Goal: Entertainment & Leisure: Consume media (video, audio)

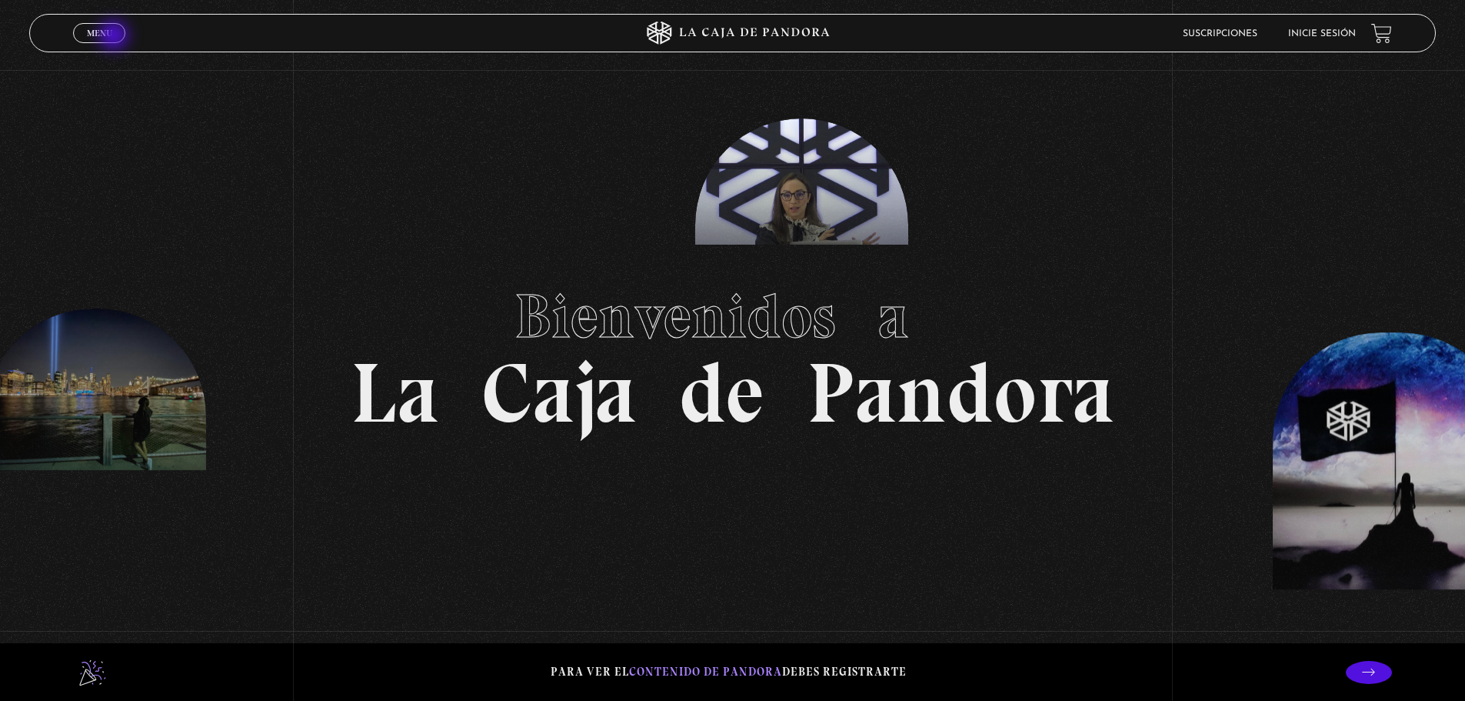
click at [115, 37] on link "Menu Cerrar" at bounding box center [99, 33] width 52 height 20
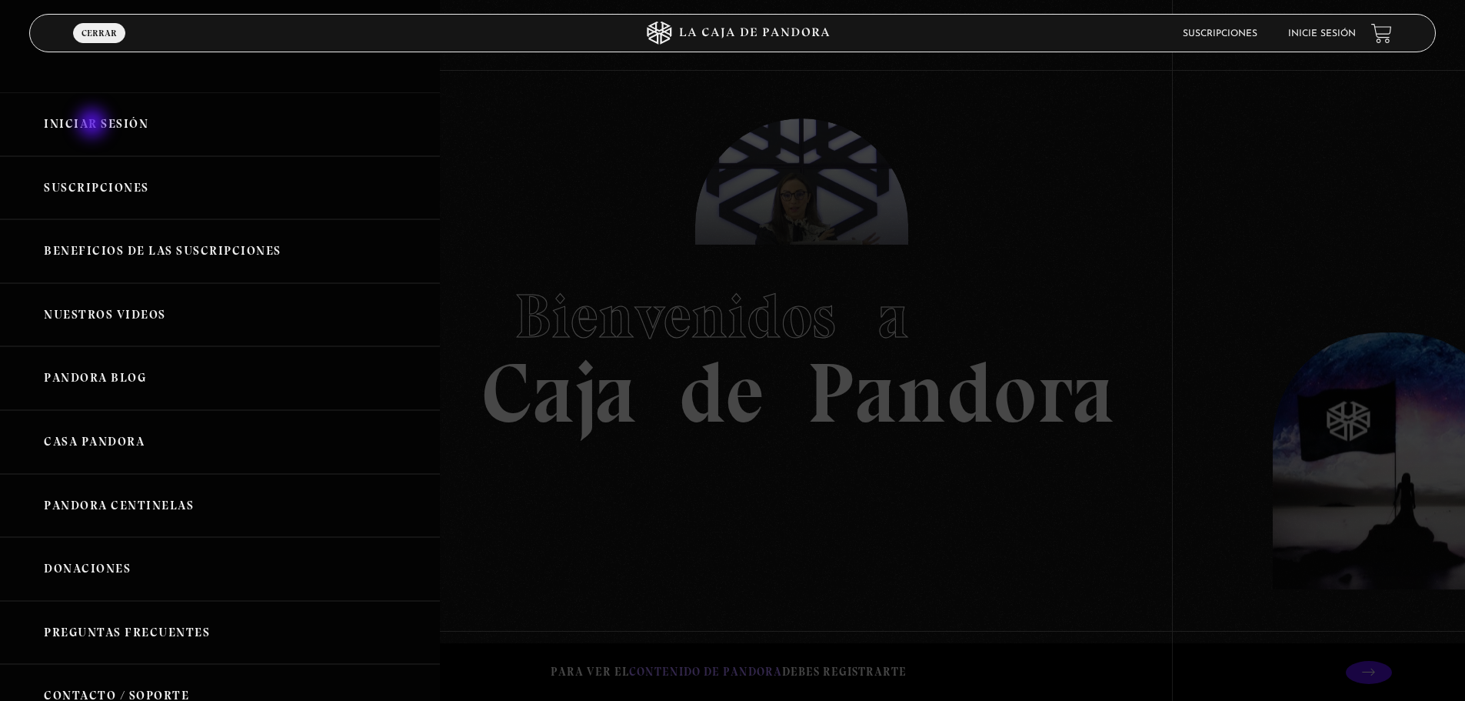
click at [94, 125] on link "Iniciar Sesión" at bounding box center [220, 124] width 440 height 64
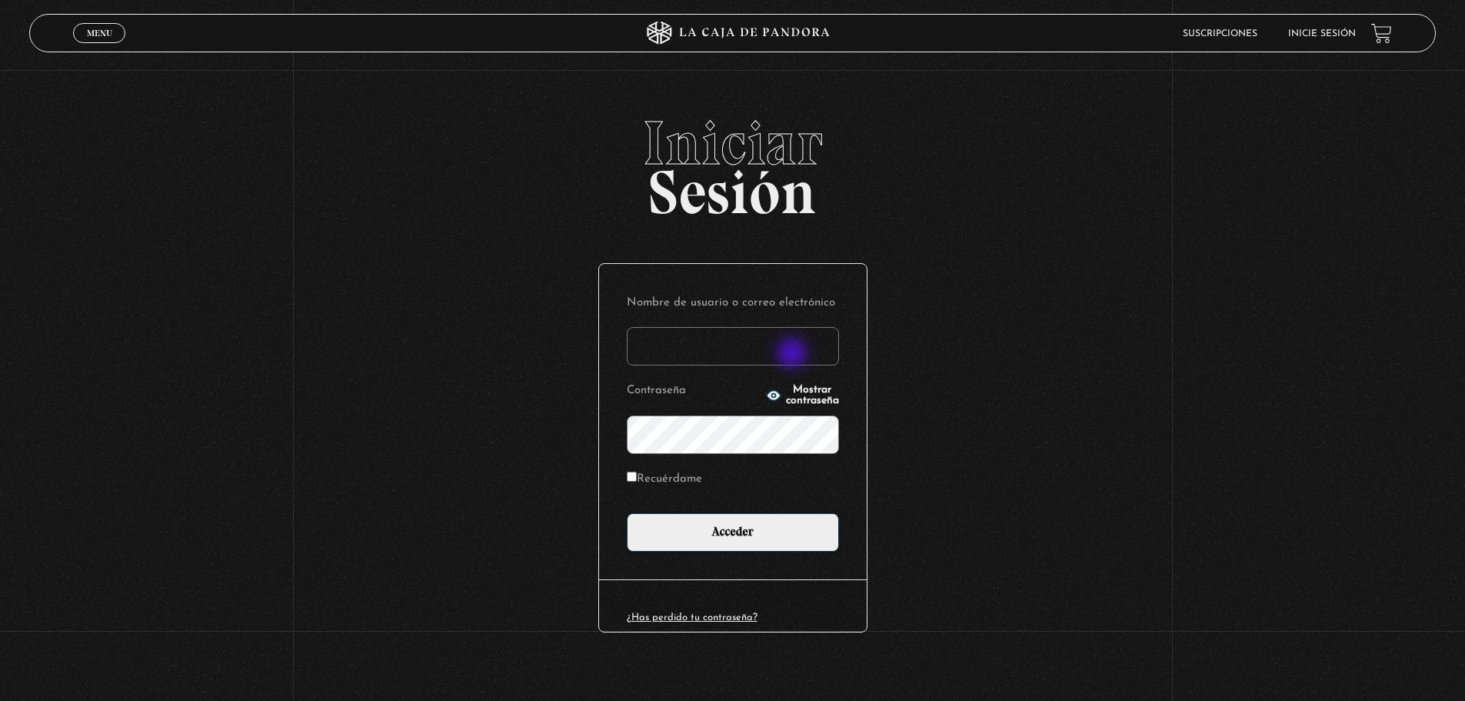
click at [794, 355] on input "Nombre de usuario o correo electrónico" at bounding box center [733, 346] width 212 height 38
type input "k"
type input "Kianny.garcia"
click at [766, 392] on icon "button" at bounding box center [773, 395] width 14 height 10
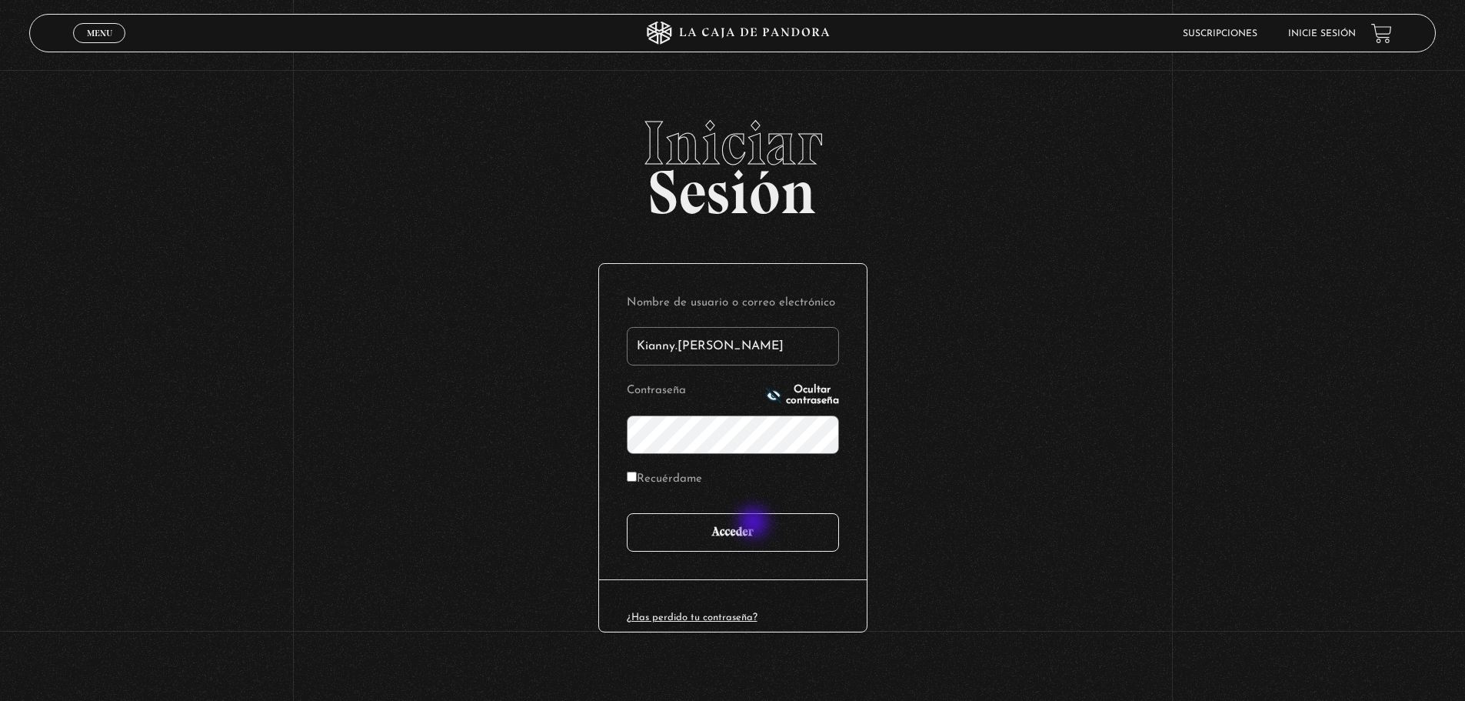
click at [756, 524] on input "Acceder" at bounding box center [733, 532] width 212 height 38
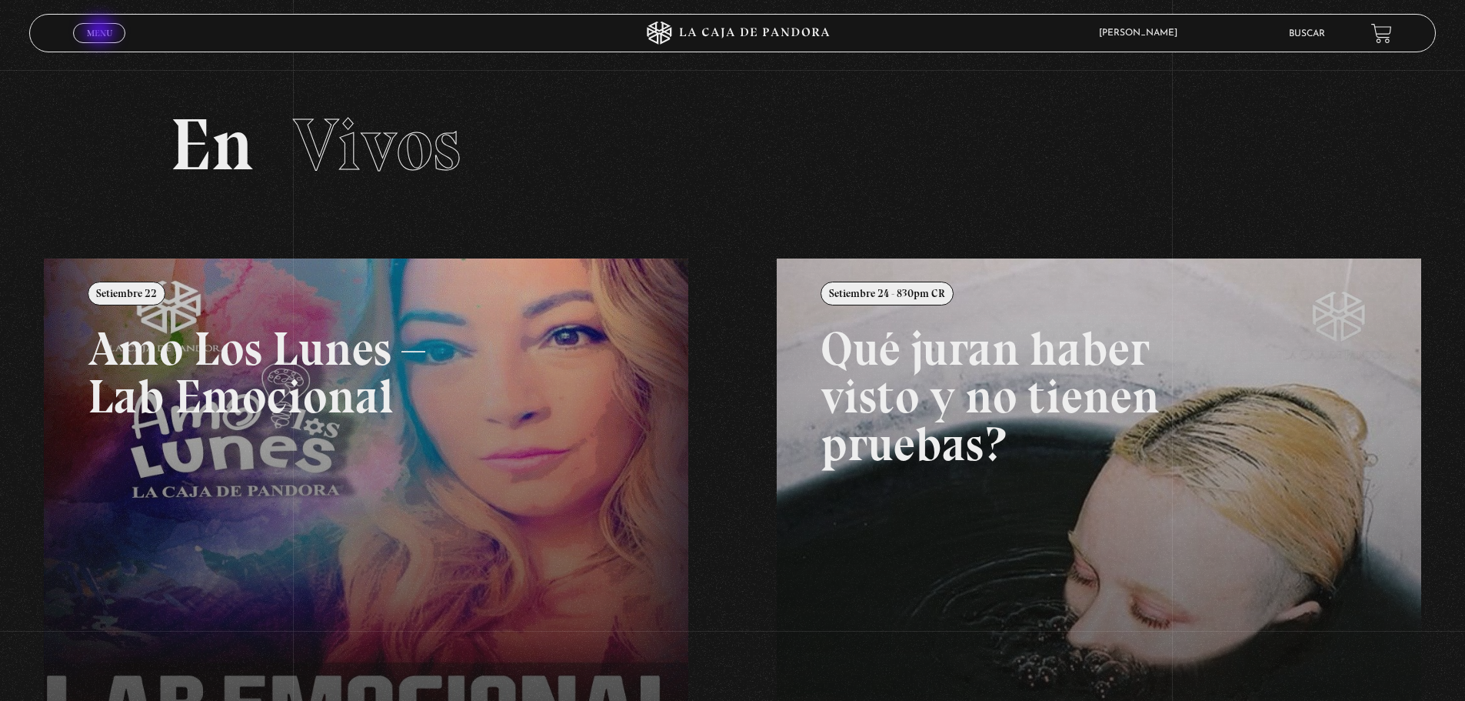
click at [105, 33] on span "Menu" at bounding box center [99, 32] width 25 height 9
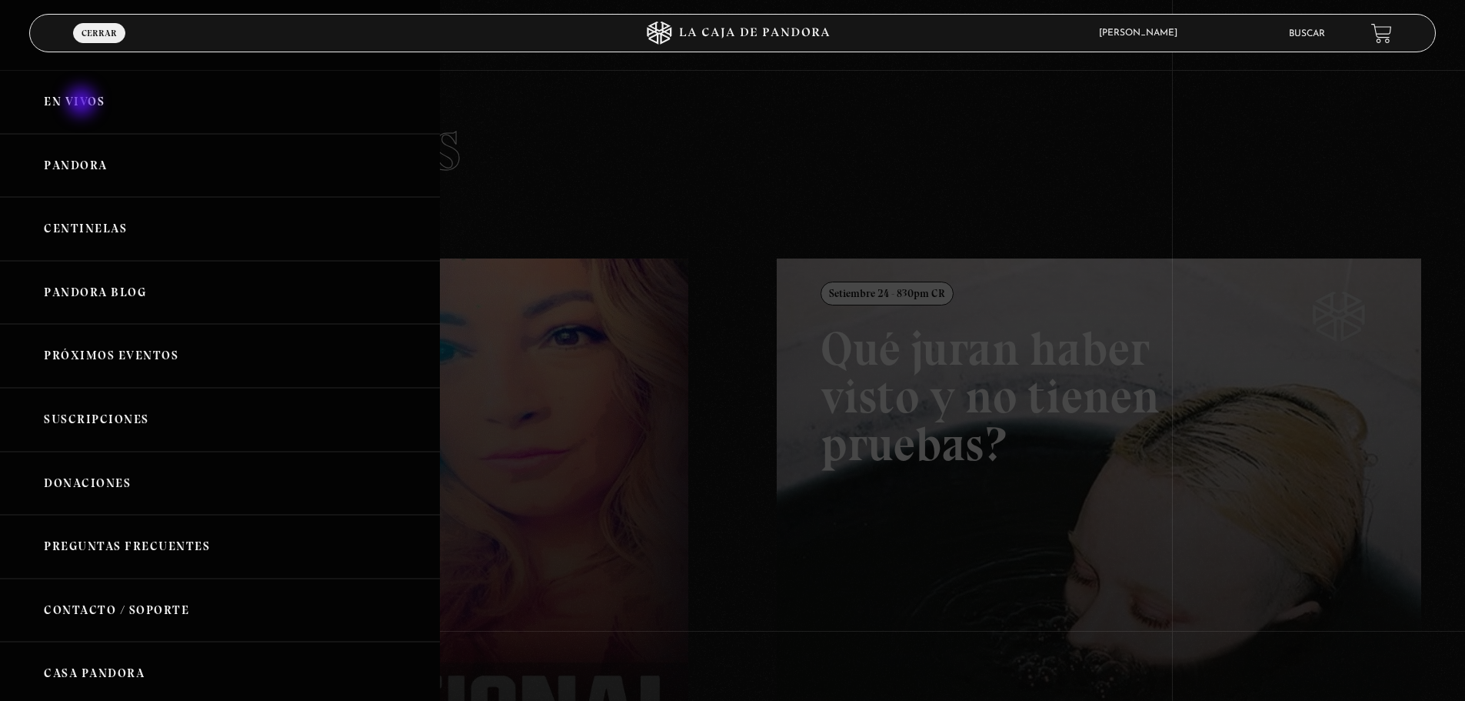
click at [83, 103] on link "En vivos" at bounding box center [220, 102] width 440 height 64
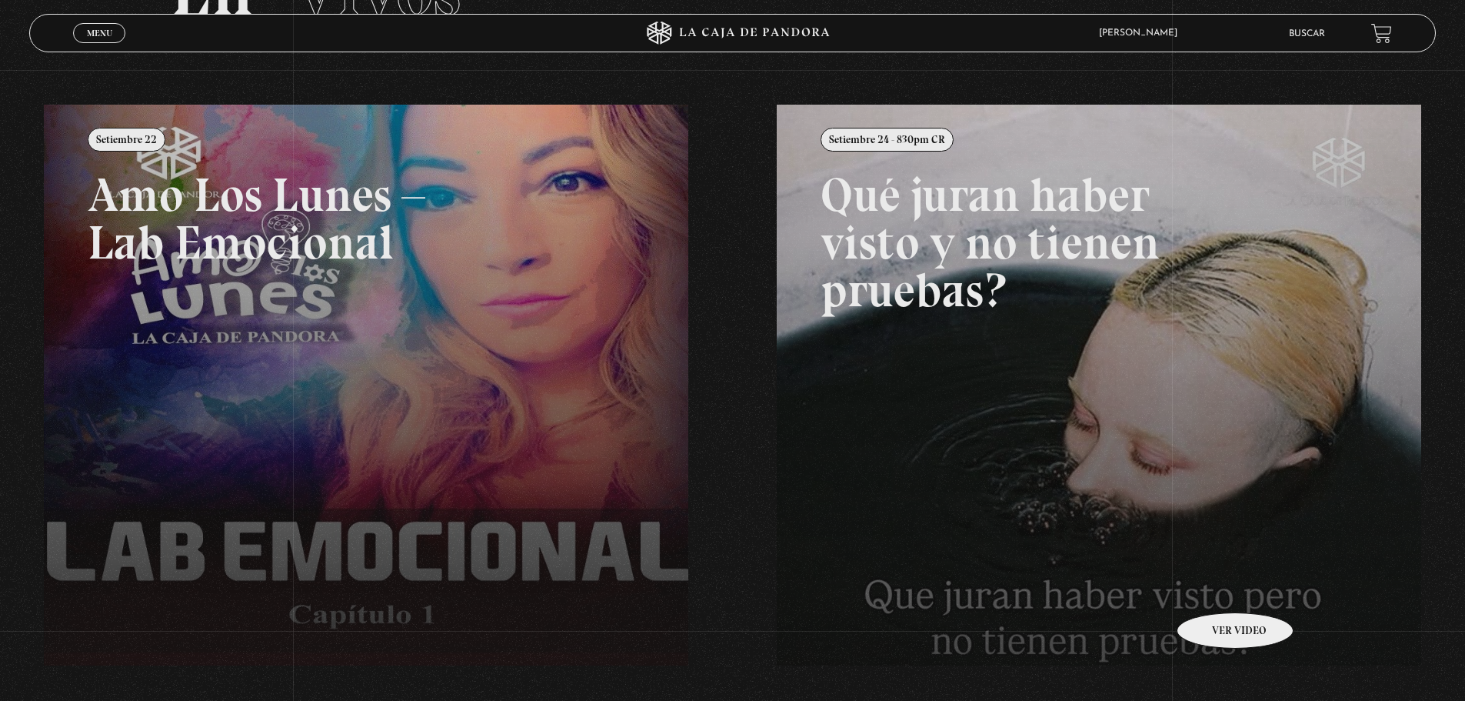
scroll to position [308, 0]
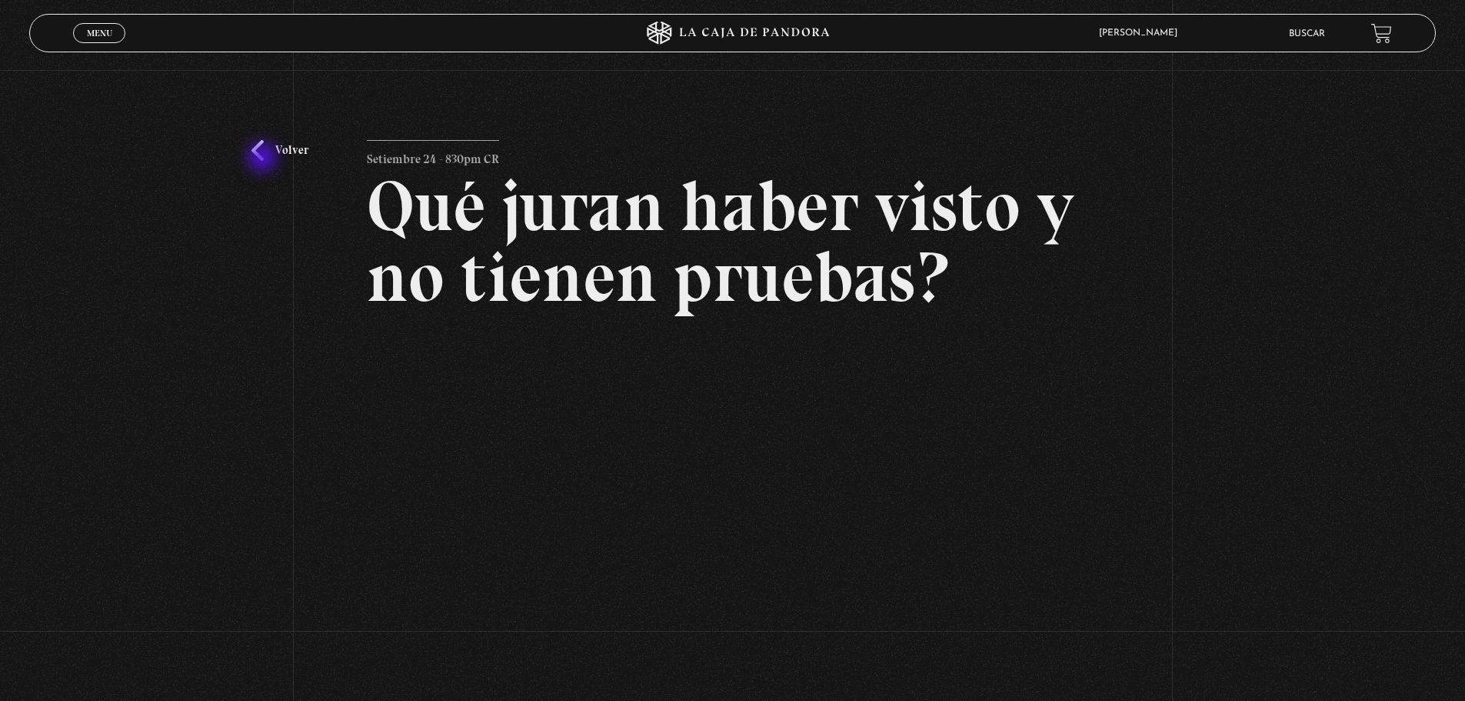
click at [264, 158] on link "Volver" at bounding box center [280, 150] width 57 height 21
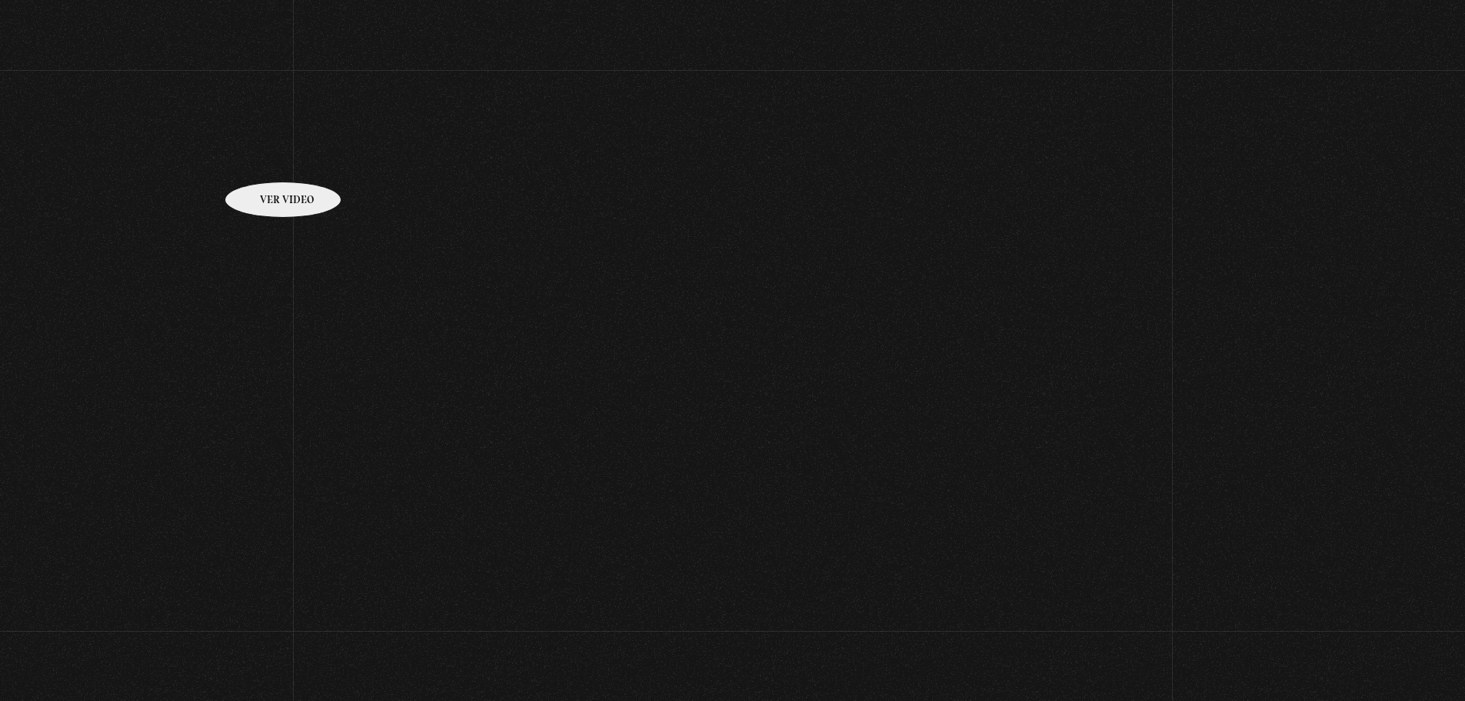
scroll to position [308, 0]
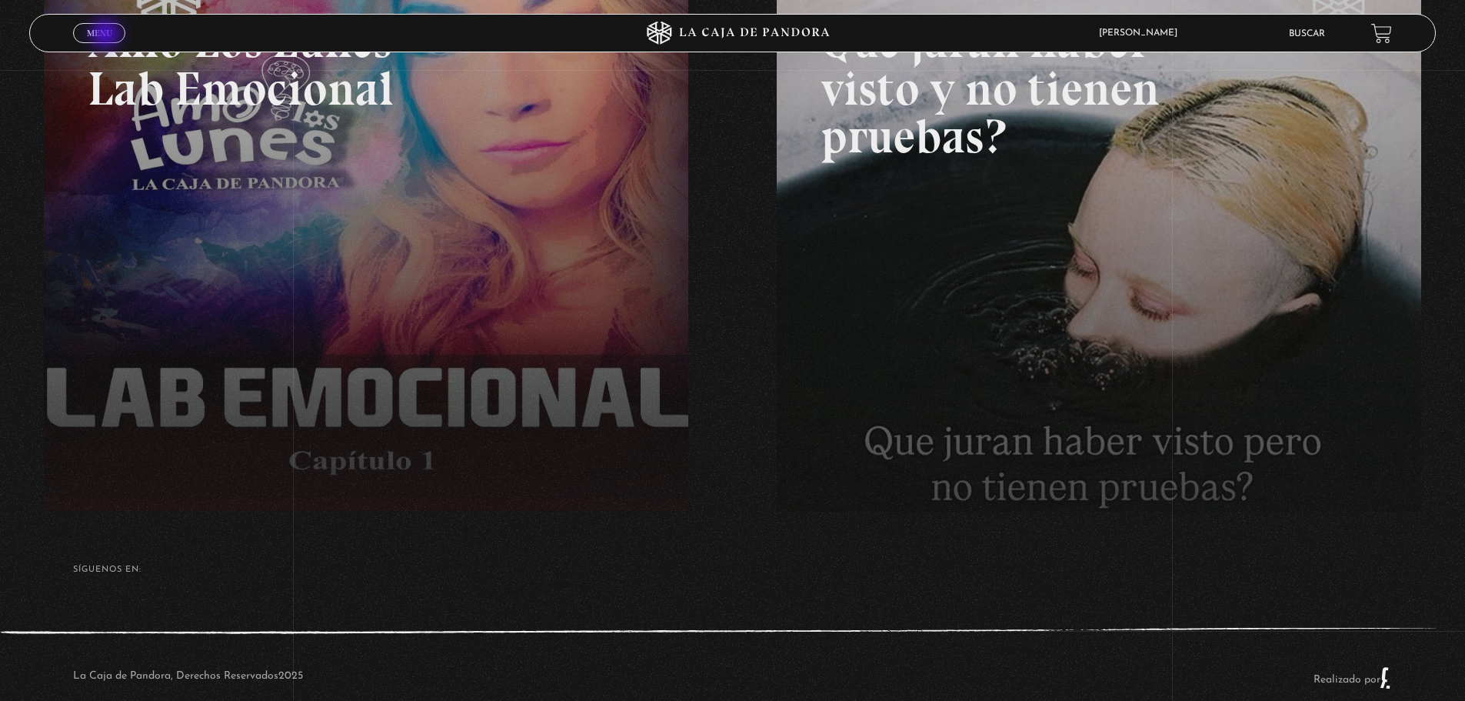
click at [107, 35] on span "Menu" at bounding box center [99, 32] width 25 height 9
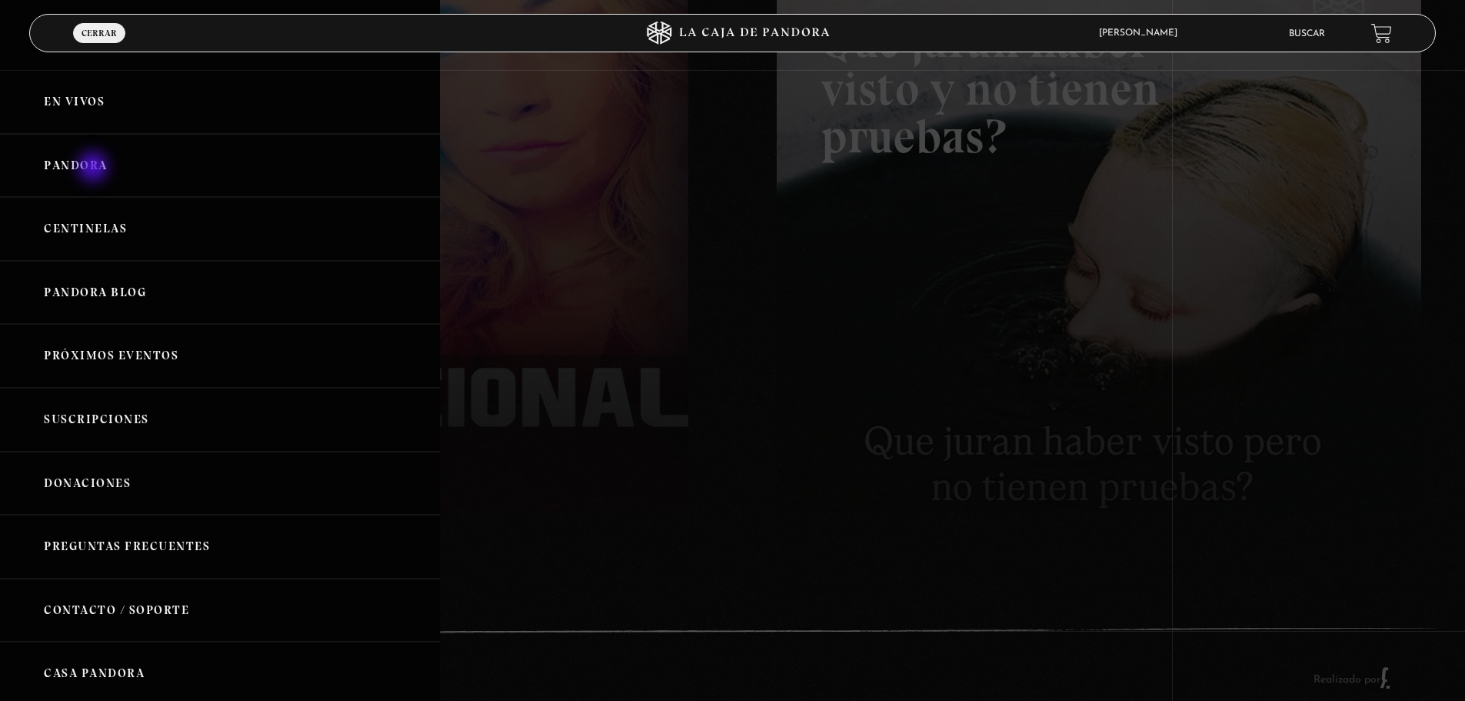
click at [93, 168] on link "Pandora" at bounding box center [220, 166] width 440 height 64
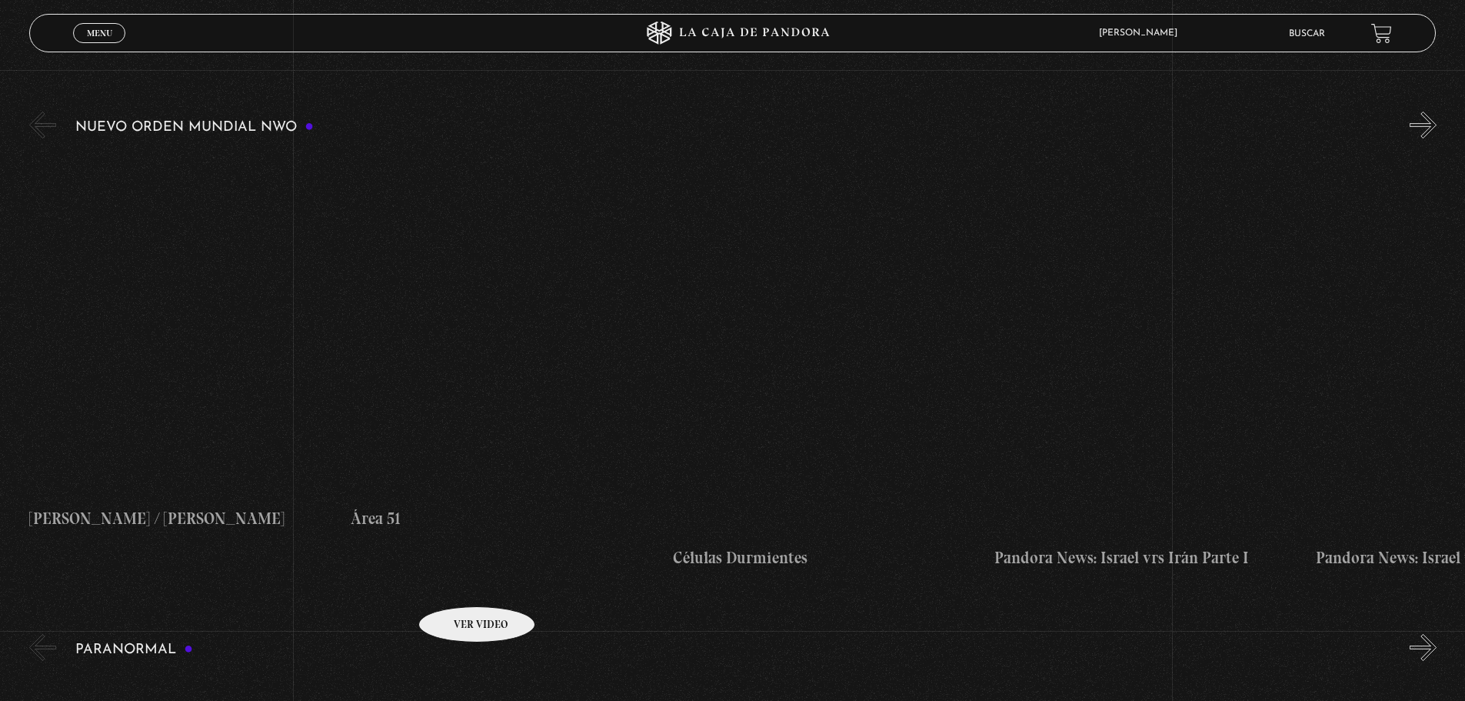
scroll to position [308, 0]
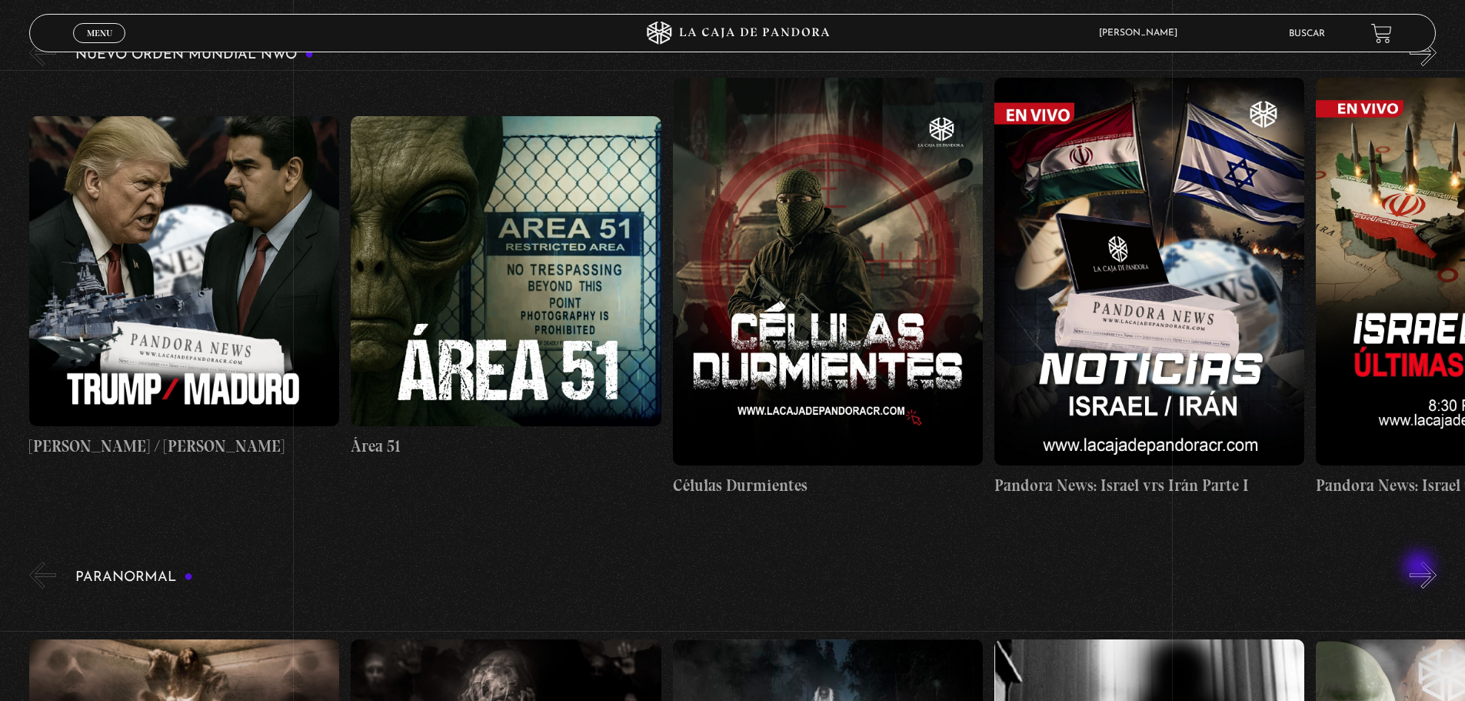
click at [1421, 568] on button "»" at bounding box center [1423, 574] width 27 height 27
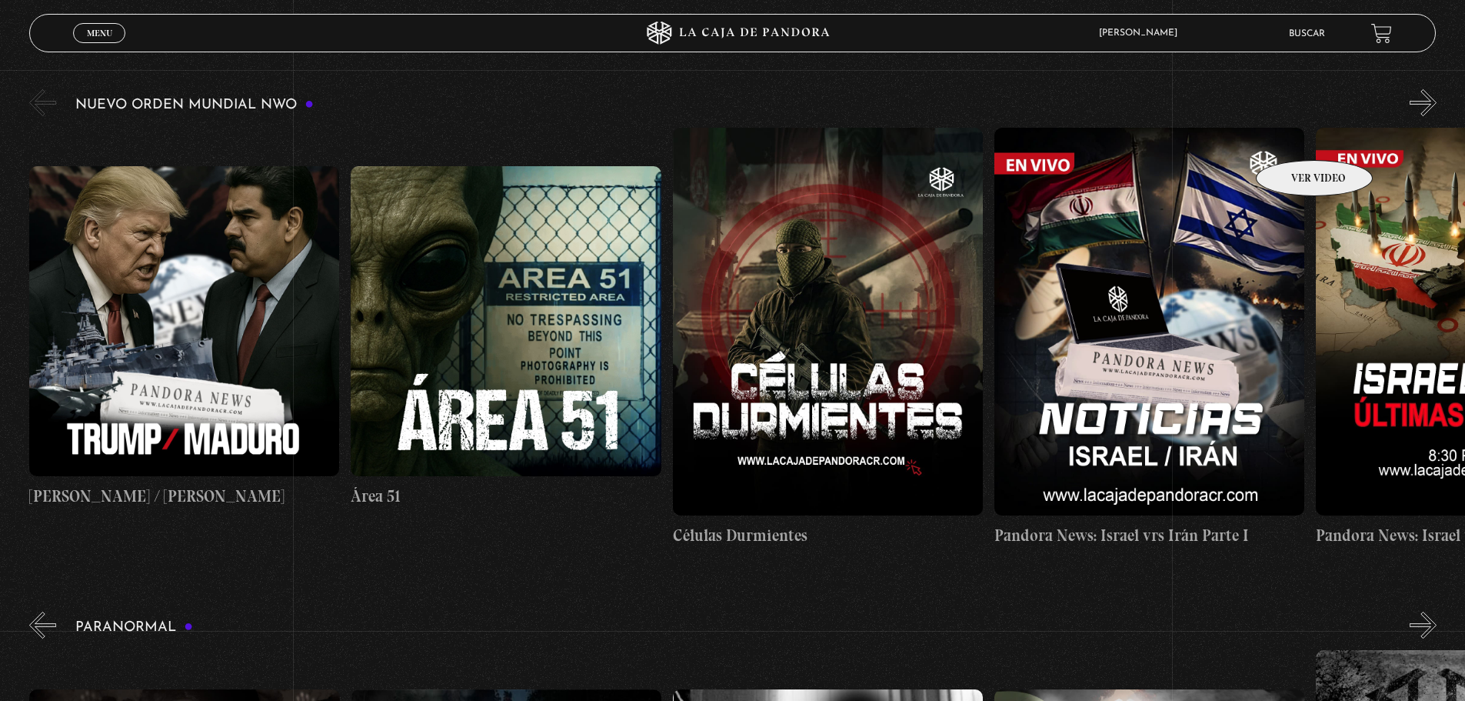
scroll to position [231, 0]
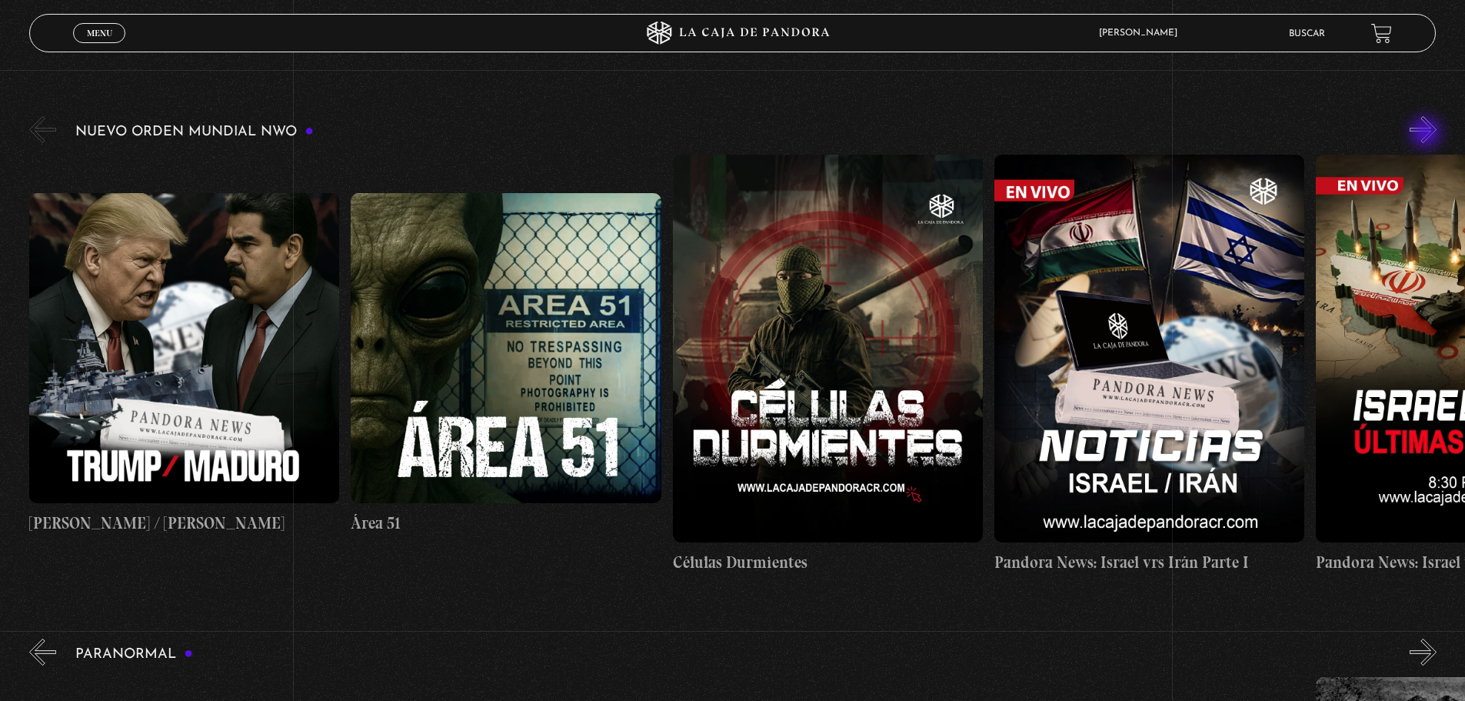
click at [1428, 134] on button "»" at bounding box center [1423, 129] width 27 height 27
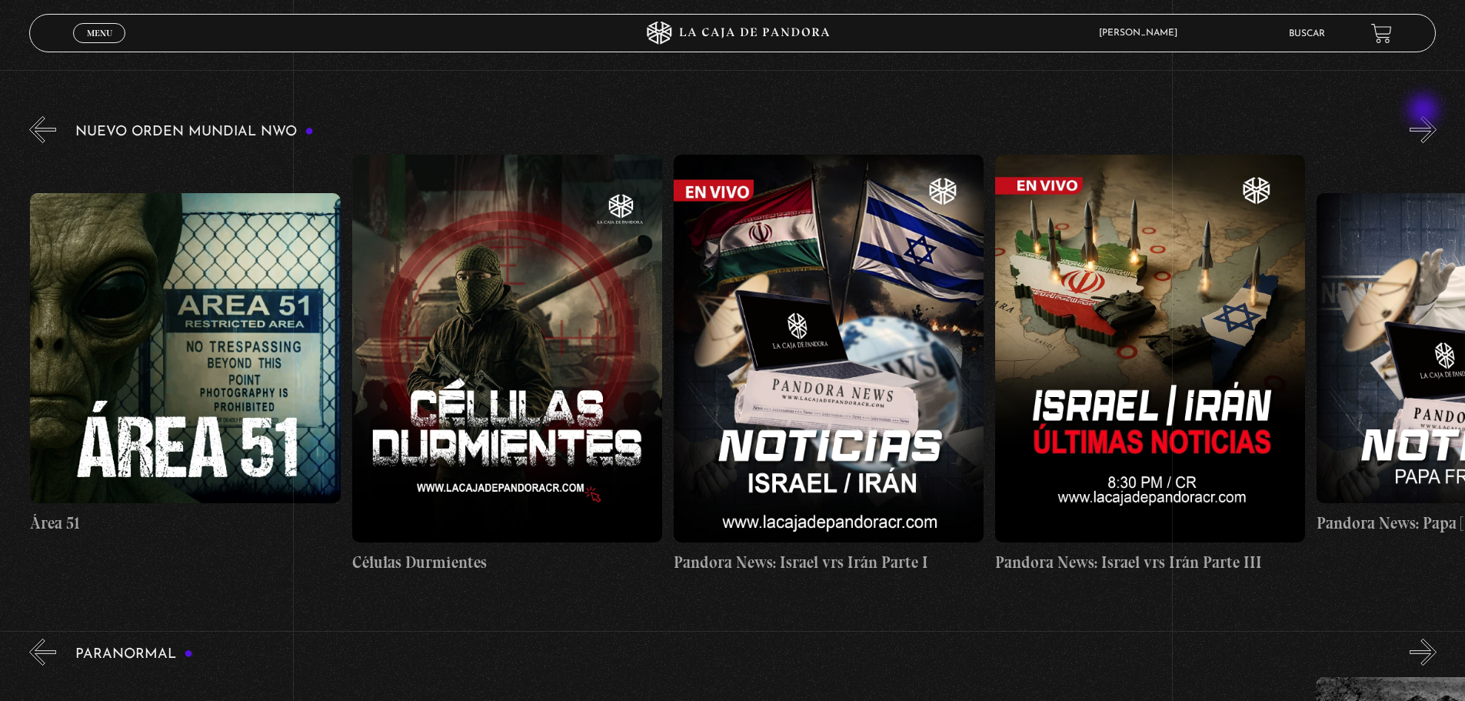
scroll to position [0, 322]
click at [1434, 125] on button "»" at bounding box center [1423, 129] width 27 height 27
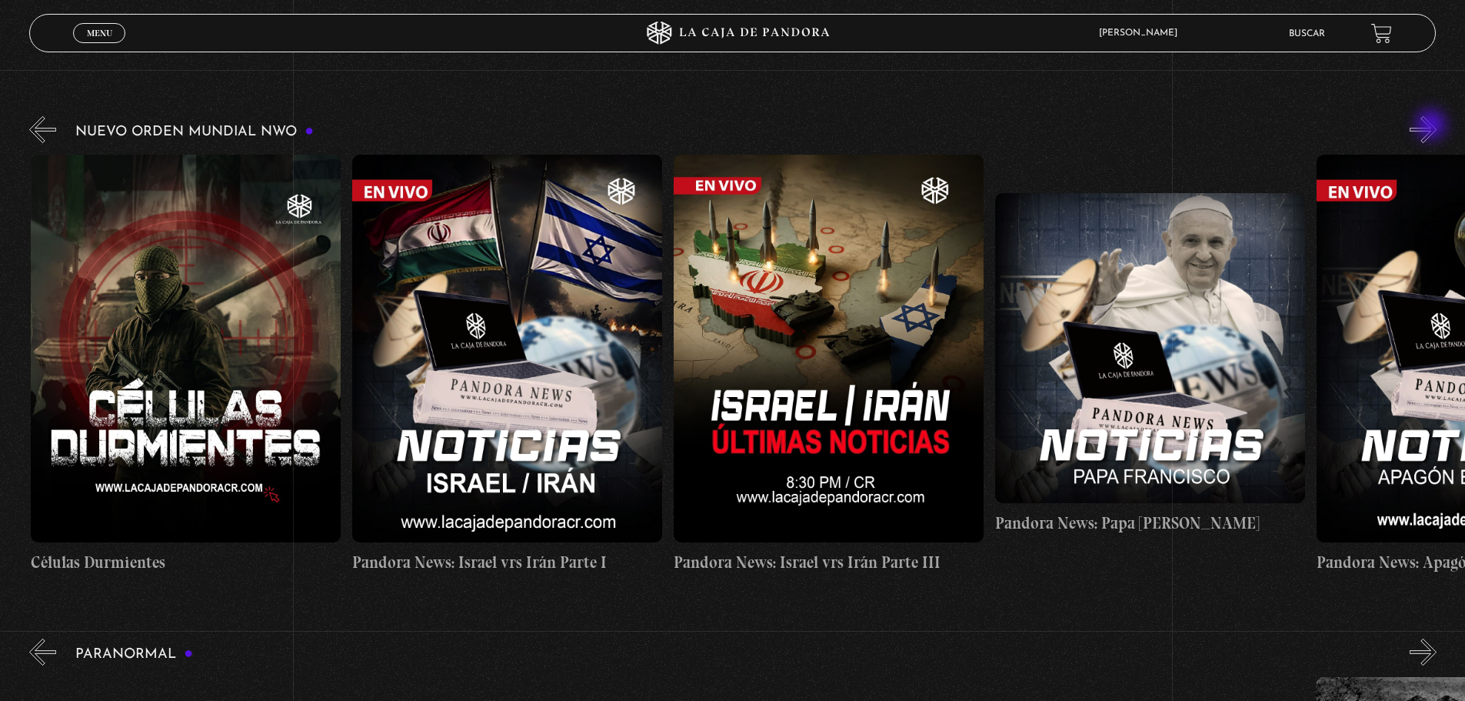
scroll to position [0, 643]
click at [1433, 126] on button "»" at bounding box center [1423, 129] width 27 height 27
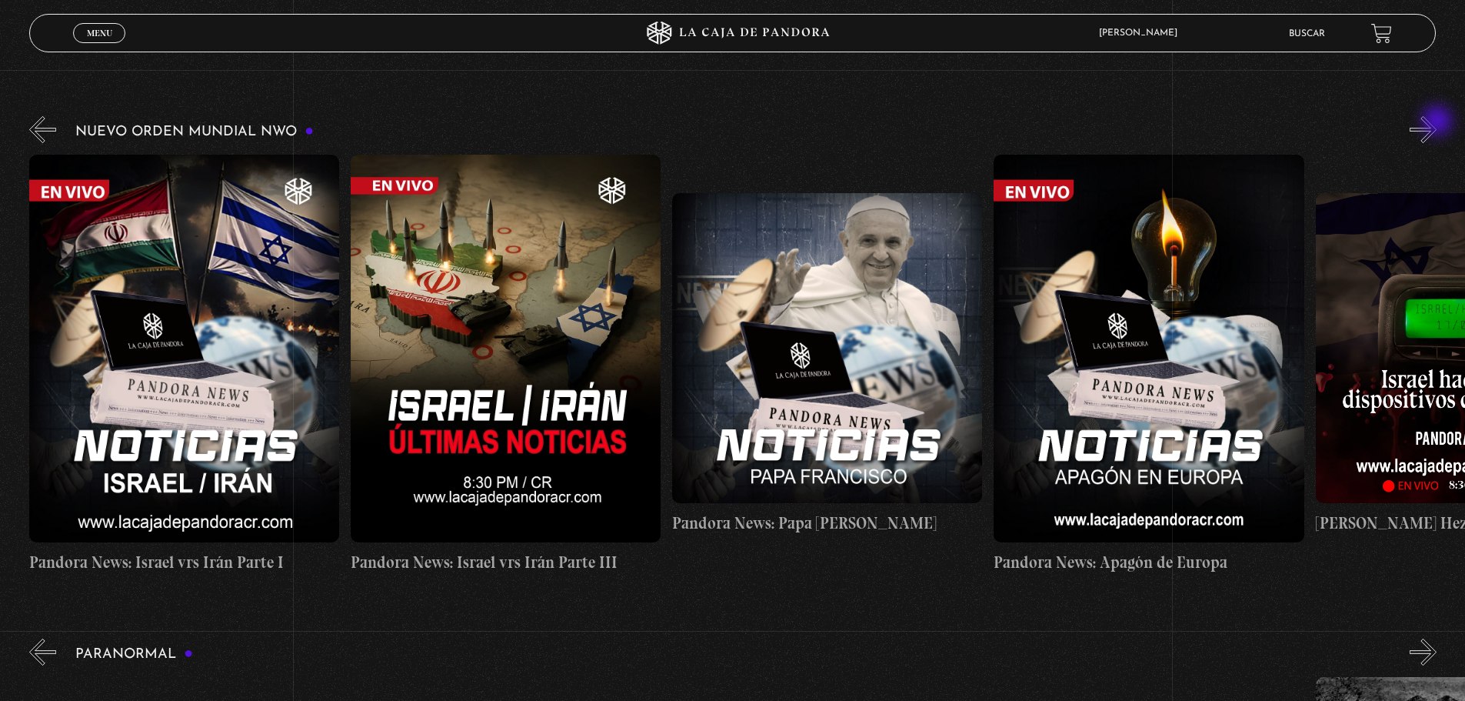
click at [1437, 122] on button "»" at bounding box center [1423, 129] width 27 height 27
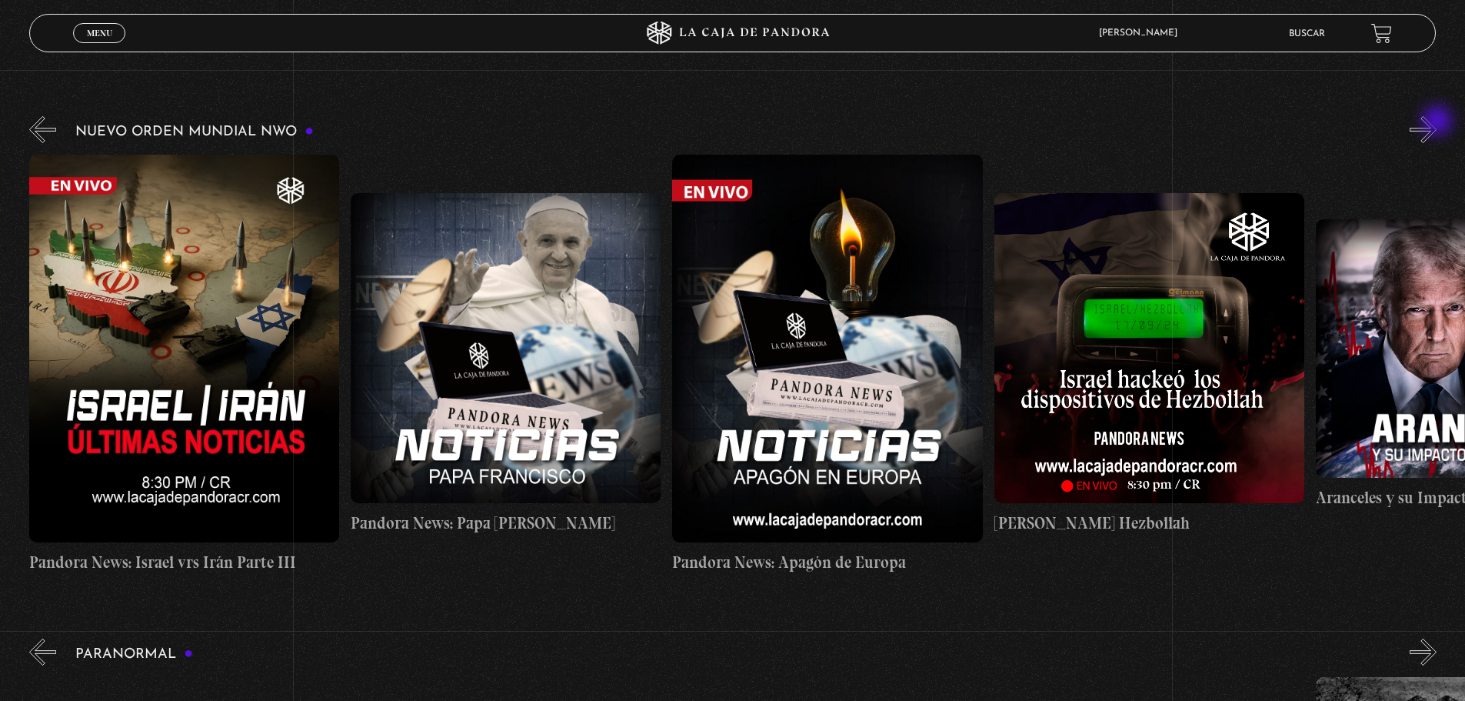
click at [1437, 122] on button "»" at bounding box center [1423, 129] width 27 height 27
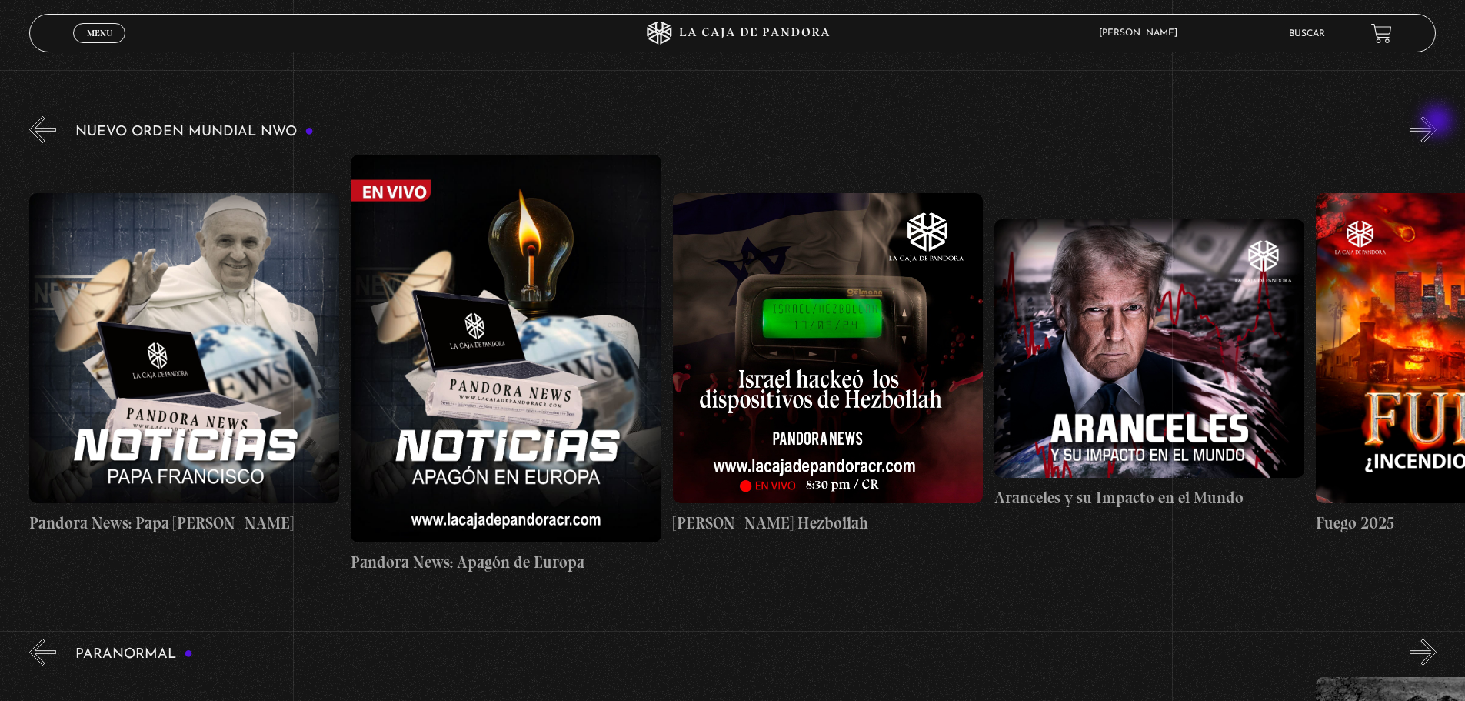
click at [1437, 122] on button "»" at bounding box center [1423, 129] width 27 height 27
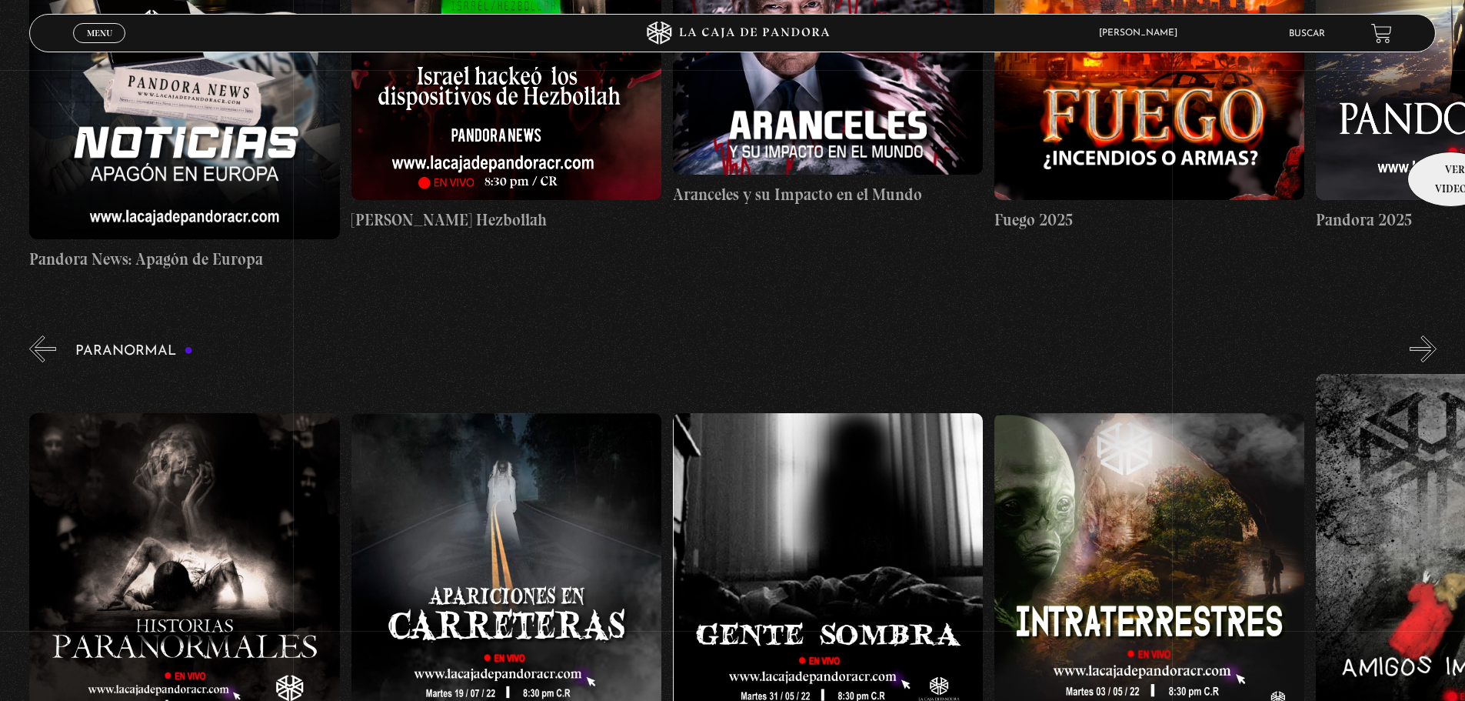
scroll to position [692, 0]
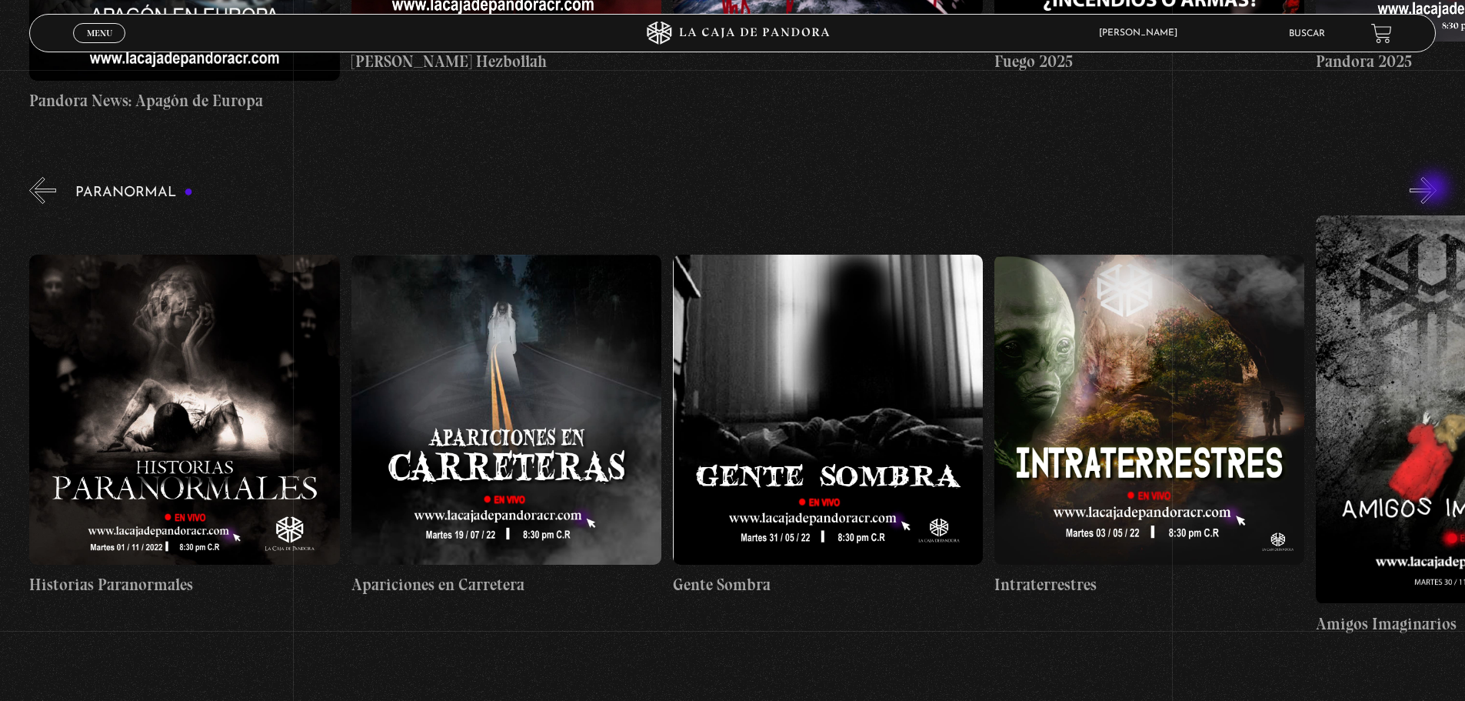
click at [1435, 189] on button "»" at bounding box center [1423, 190] width 27 height 27
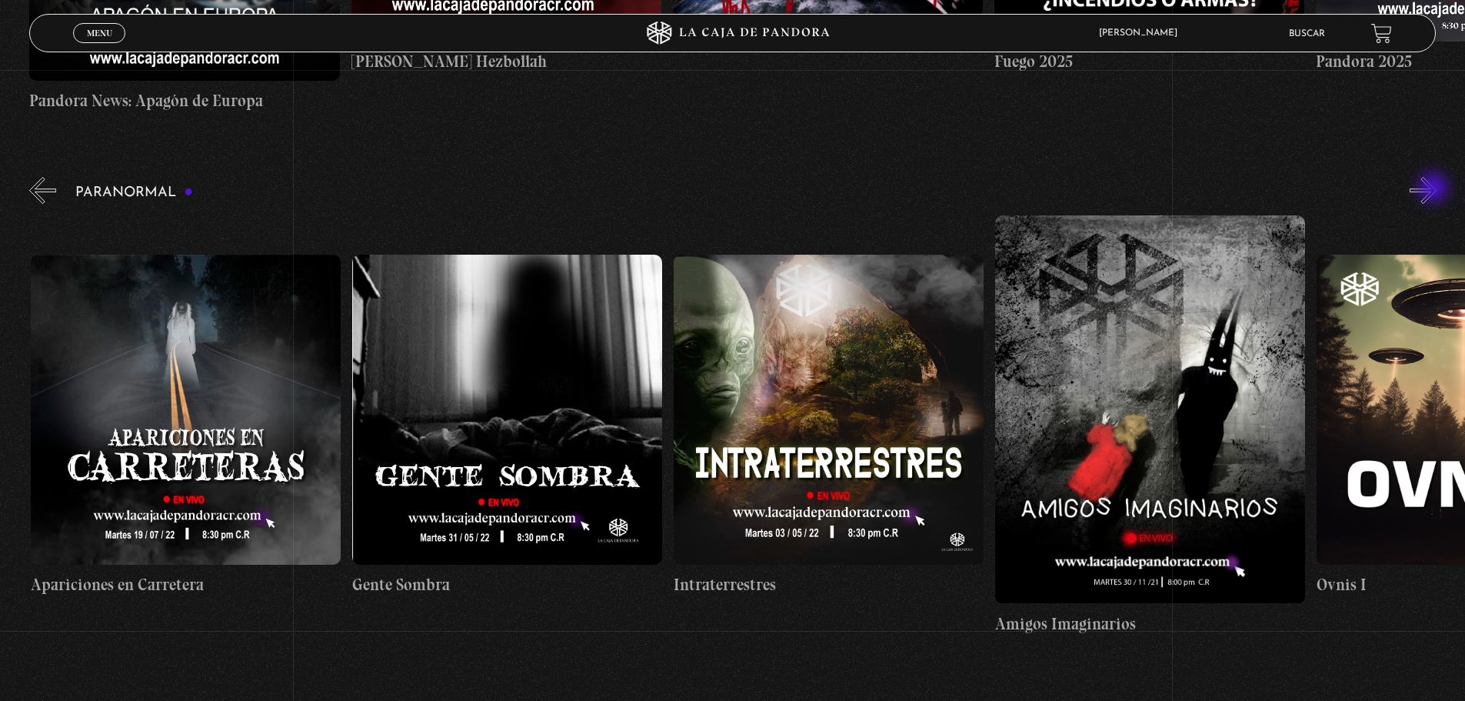
scroll to position [0, 643]
click at [1437, 188] on button "»" at bounding box center [1423, 190] width 27 height 27
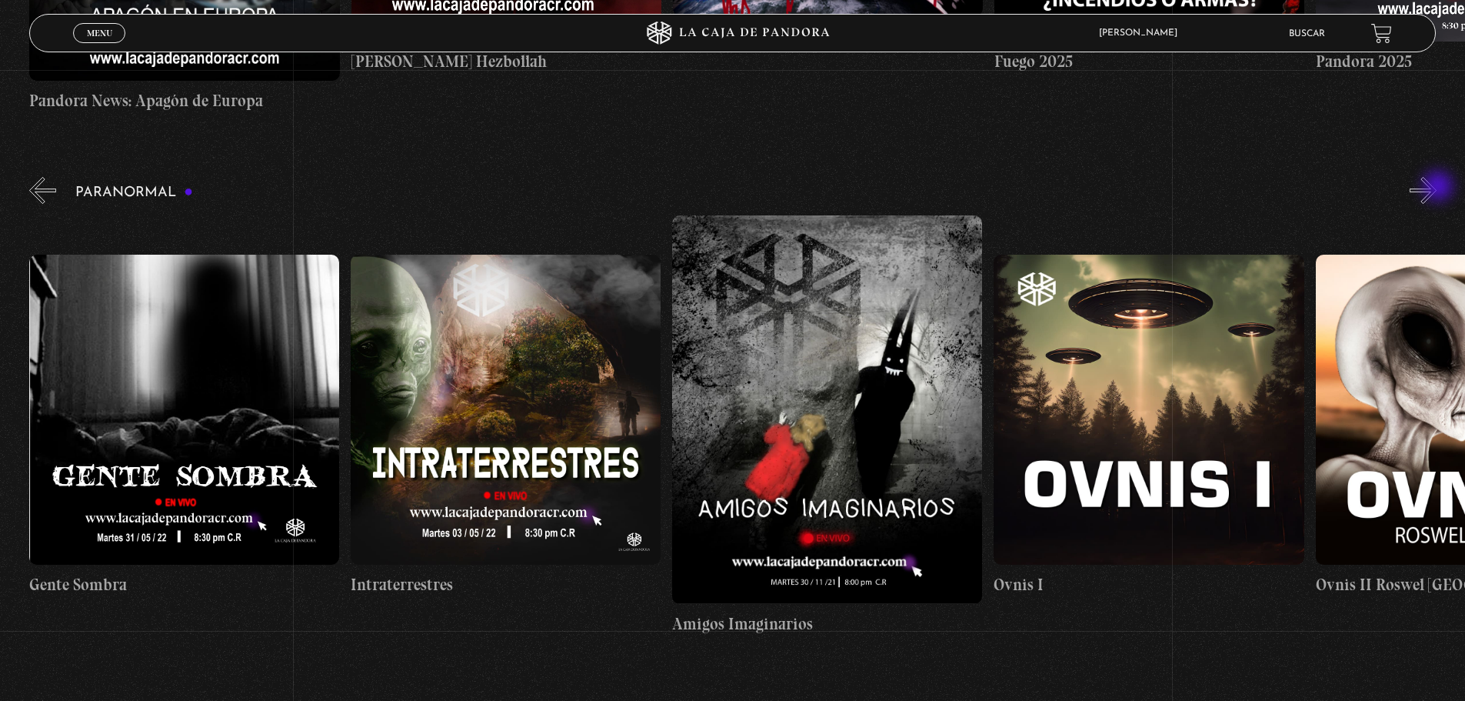
click at [1437, 188] on button "»" at bounding box center [1423, 190] width 27 height 27
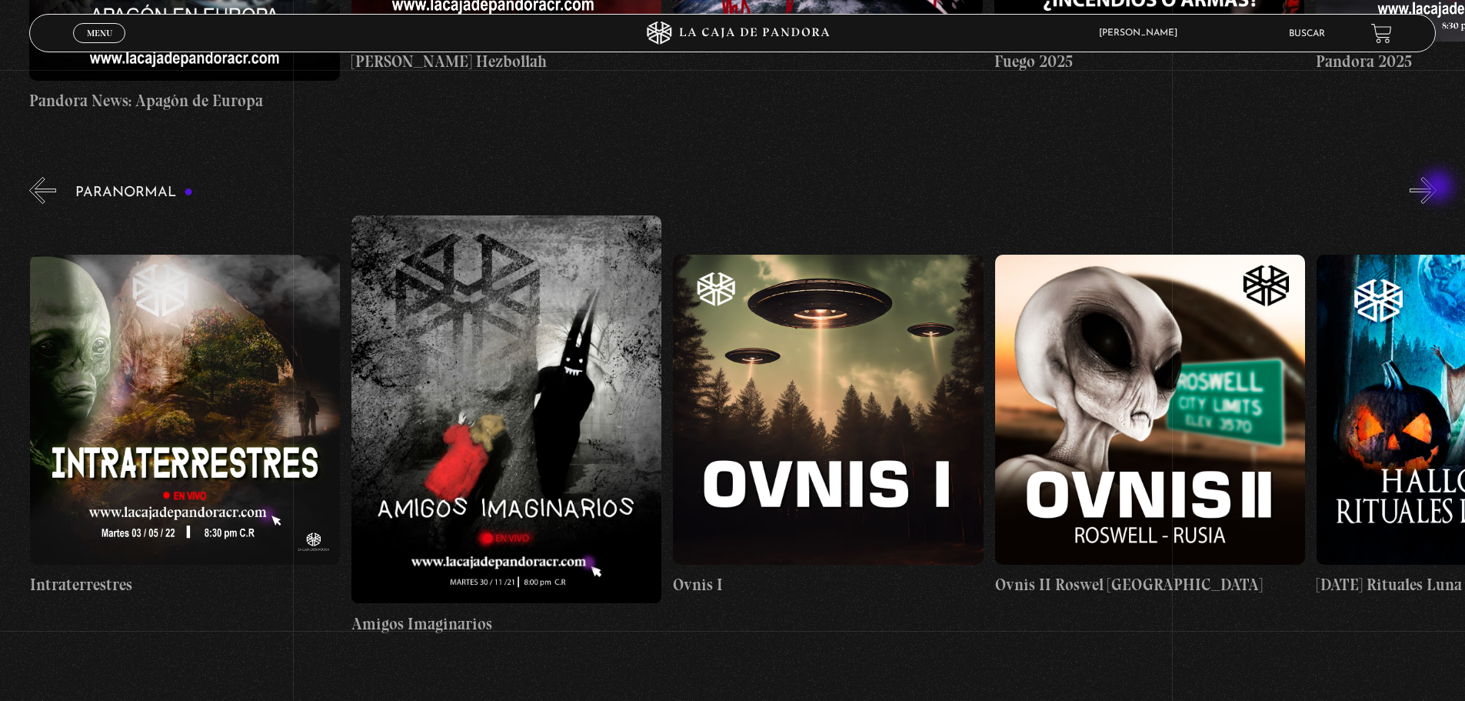
scroll to position [0, 1287]
click at [1437, 188] on button "»" at bounding box center [1423, 190] width 27 height 27
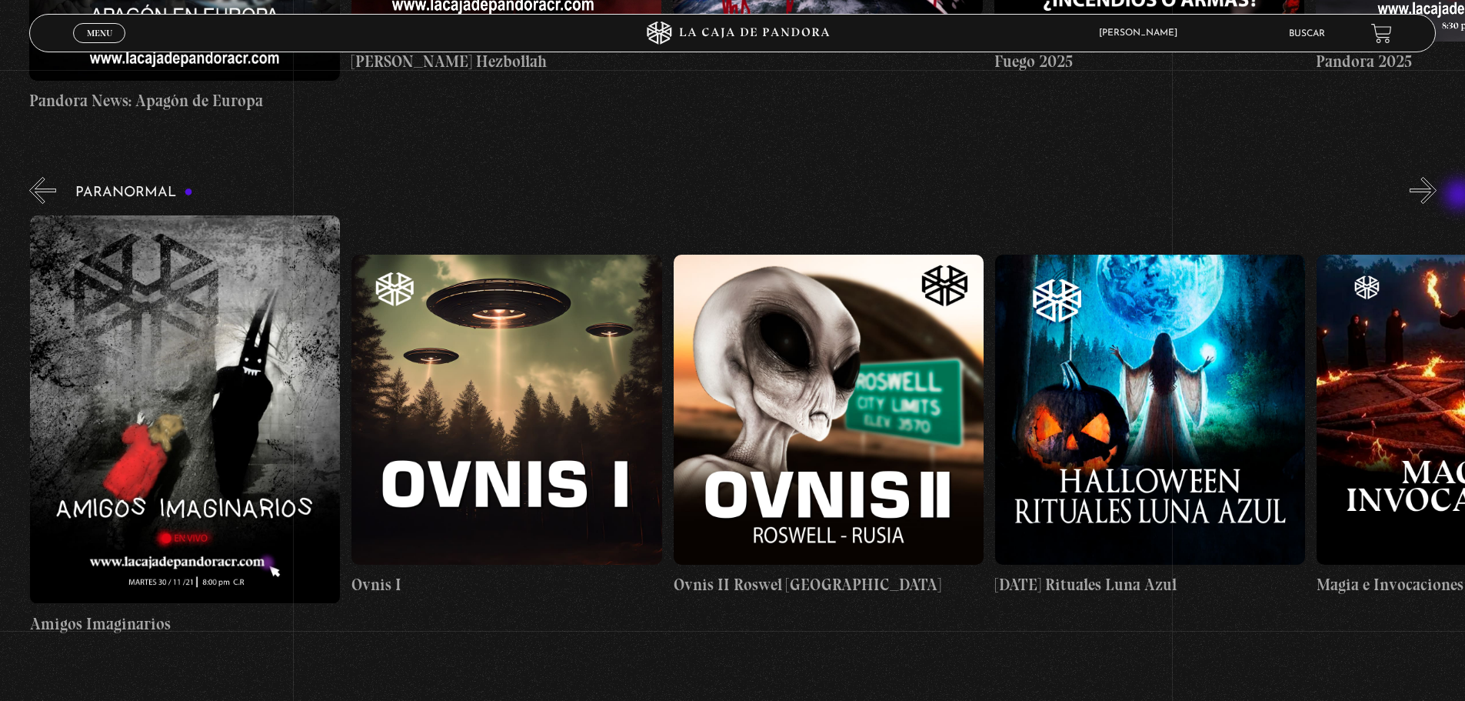
scroll to position [0, 1608]
drag, startPoint x: 1428, startPoint y: 205, endPoint x: 1432, endPoint y: 190, distance: 15.9
click at [1428, 204] on button "»" at bounding box center [1423, 190] width 27 height 27
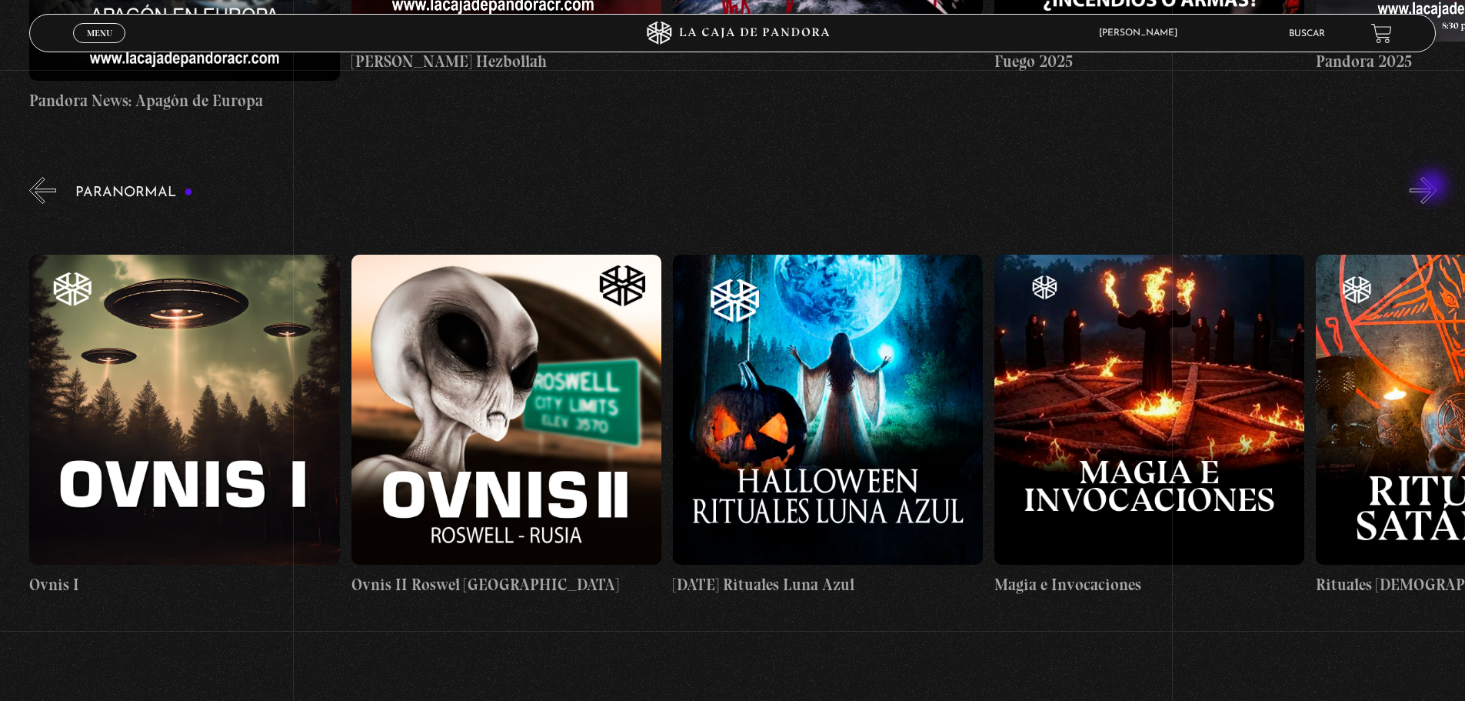
click at [1434, 187] on button "»" at bounding box center [1423, 190] width 27 height 27
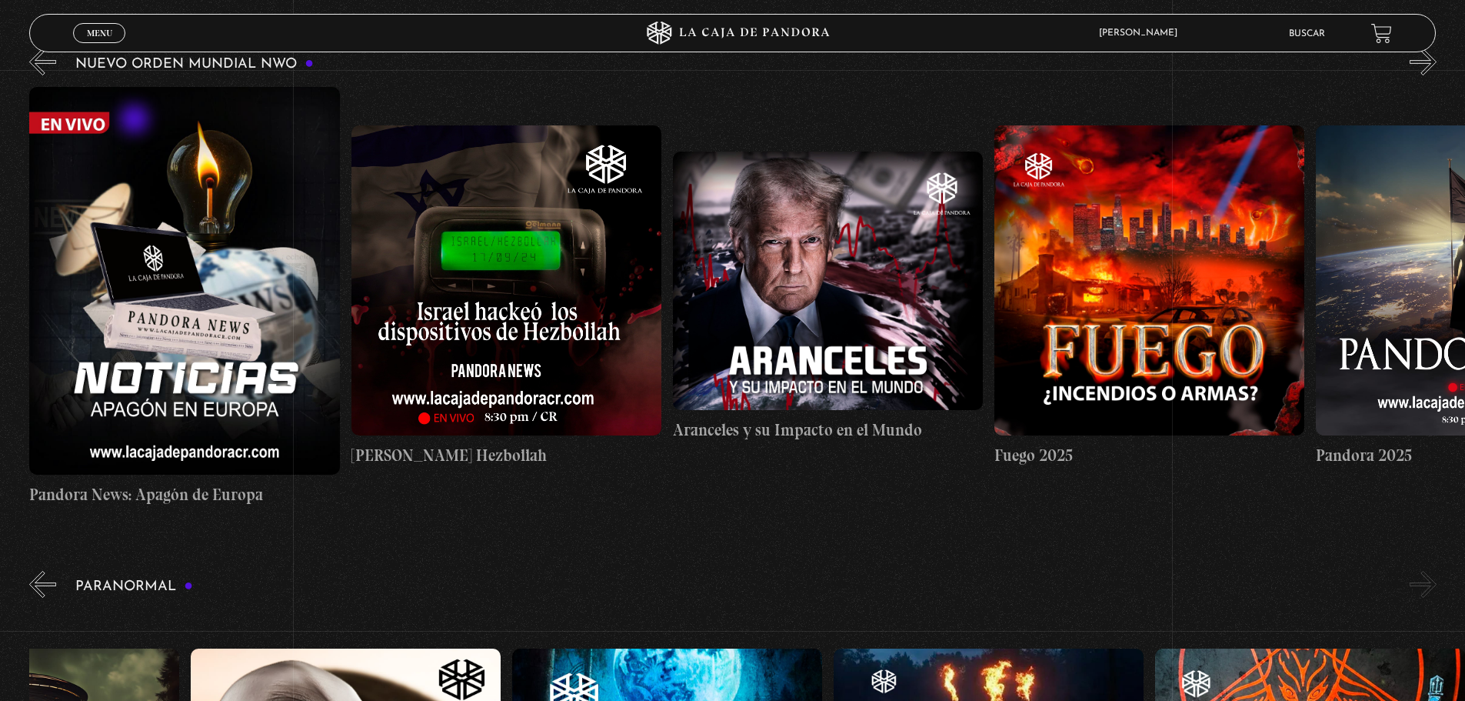
scroll to position [231, 0]
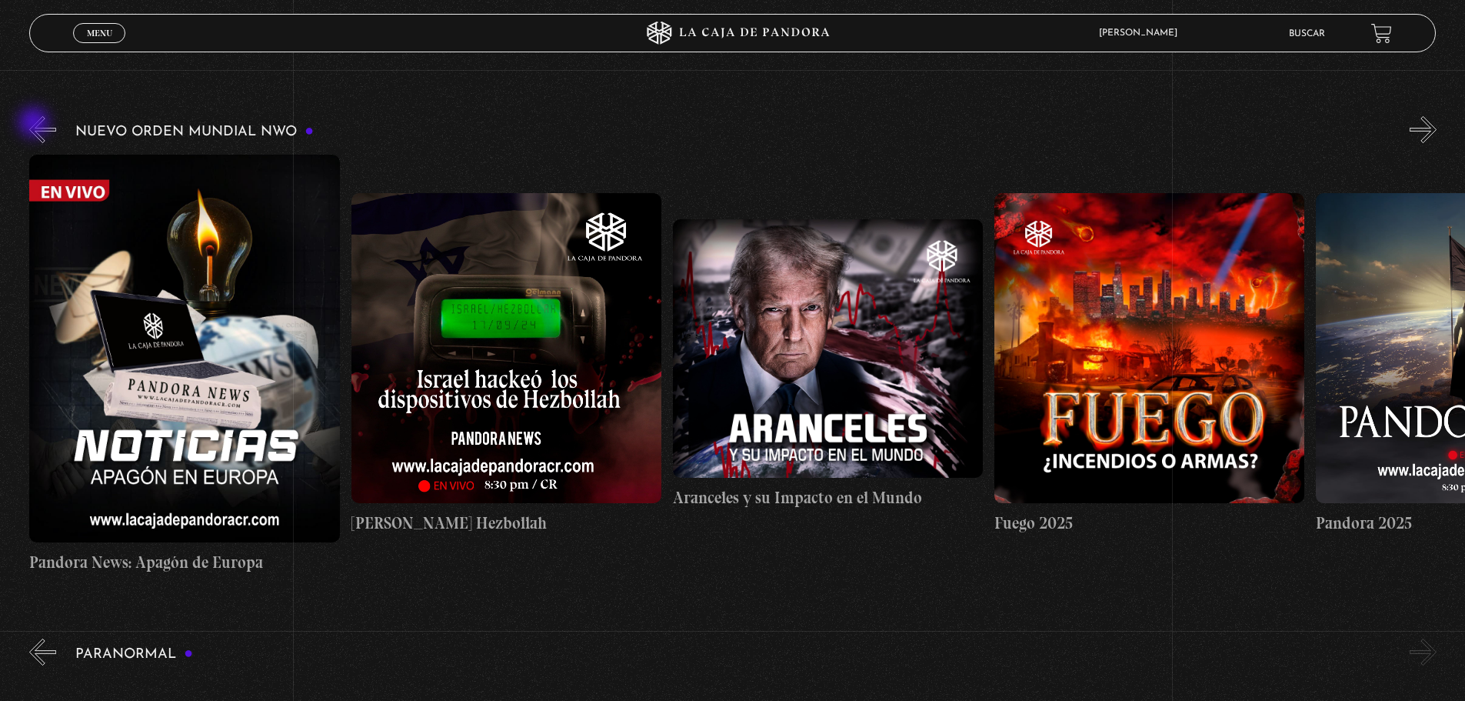
click at [35, 124] on button "«" at bounding box center [42, 129] width 27 height 27
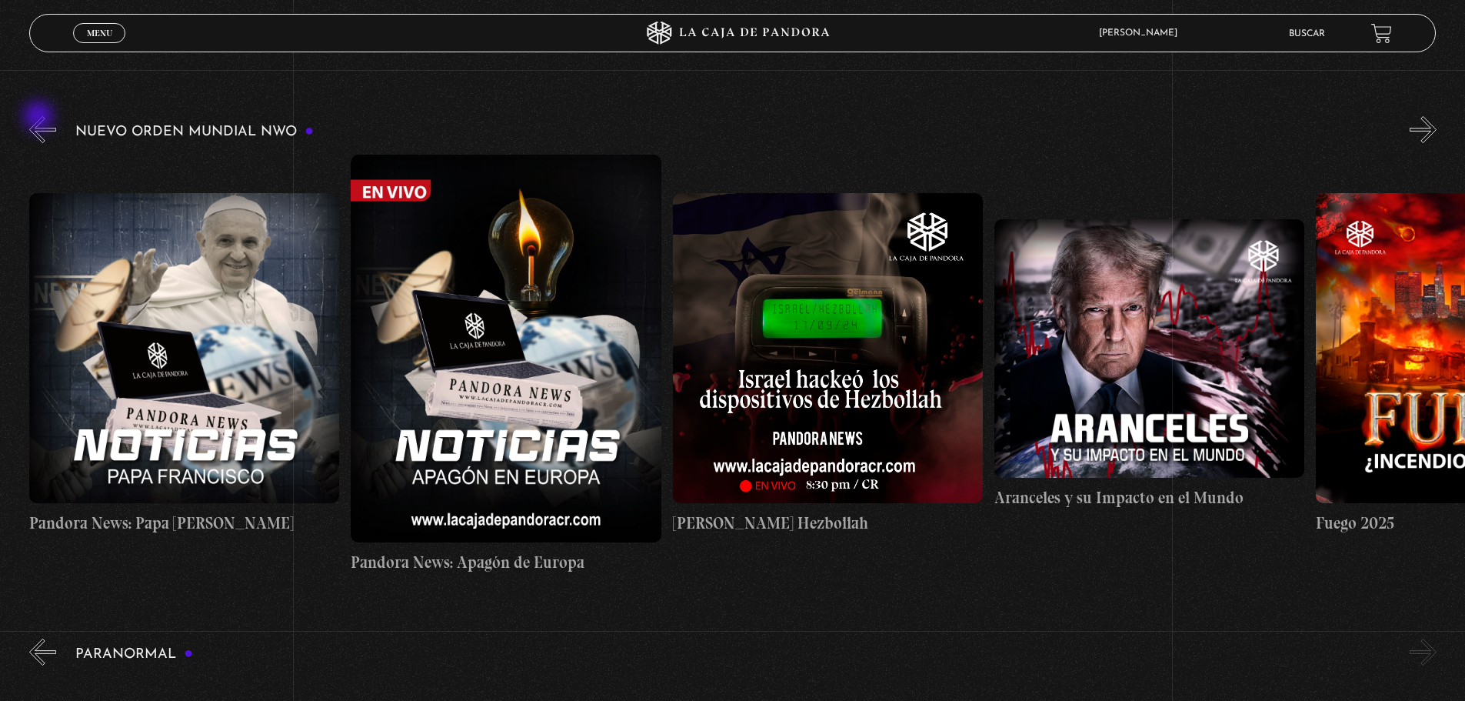
click at [40, 118] on button "«" at bounding box center [42, 129] width 27 height 27
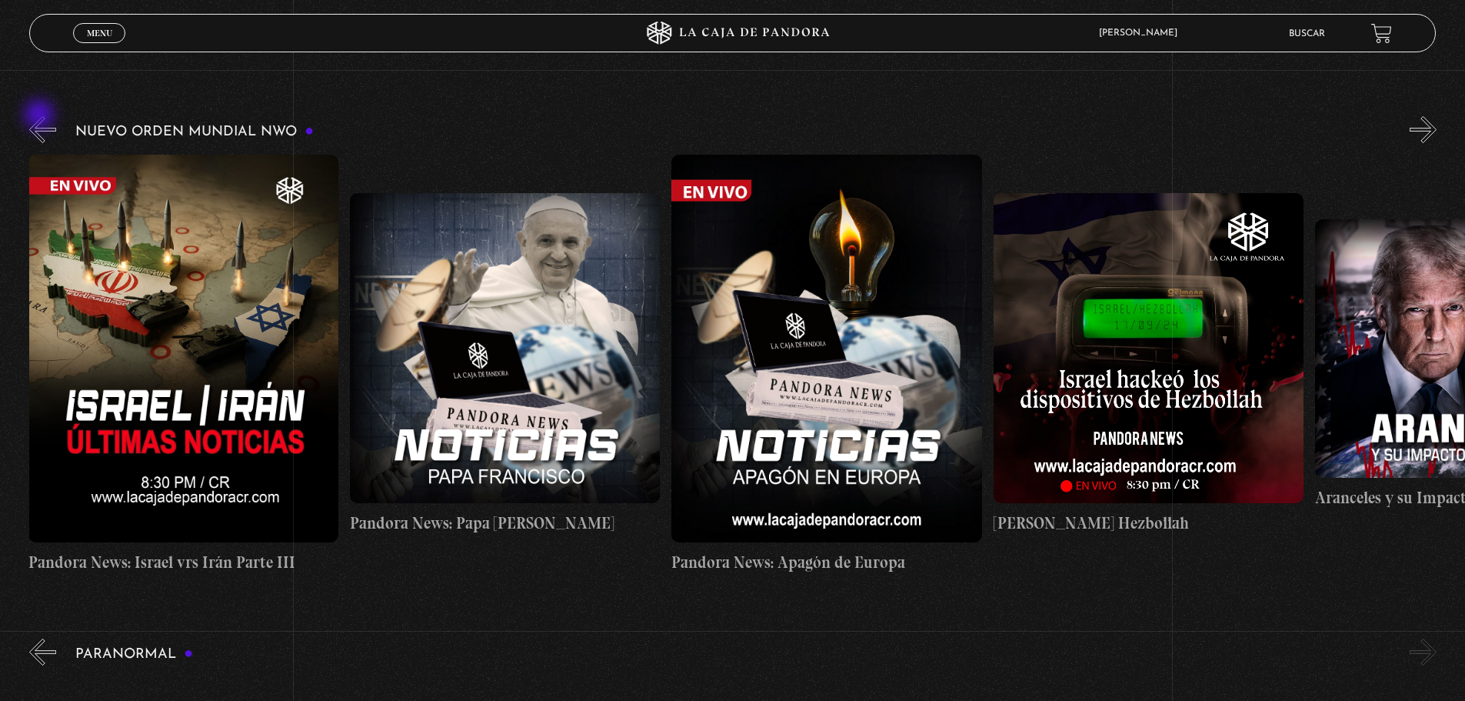
click at [41, 116] on button "«" at bounding box center [42, 129] width 27 height 27
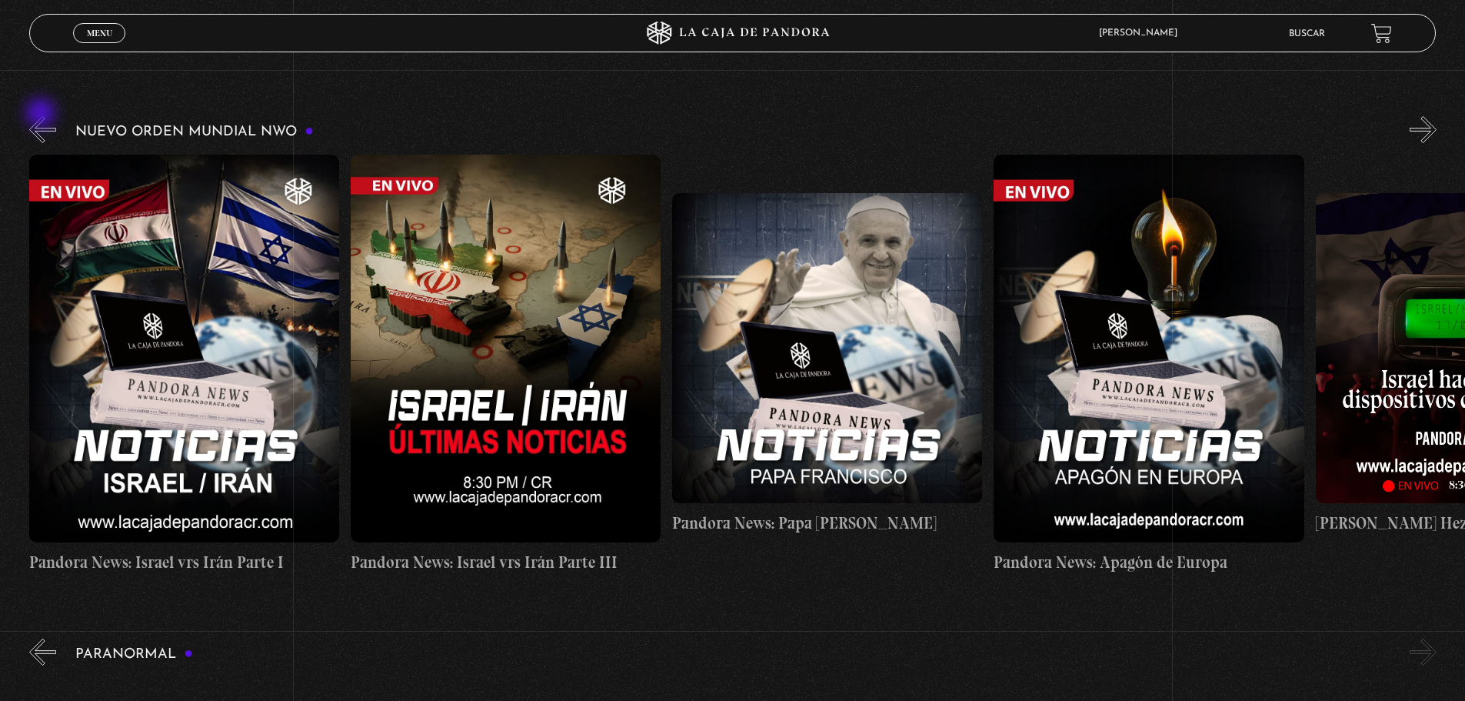
click at [42, 116] on button "«" at bounding box center [42, 129] width 27 height 27
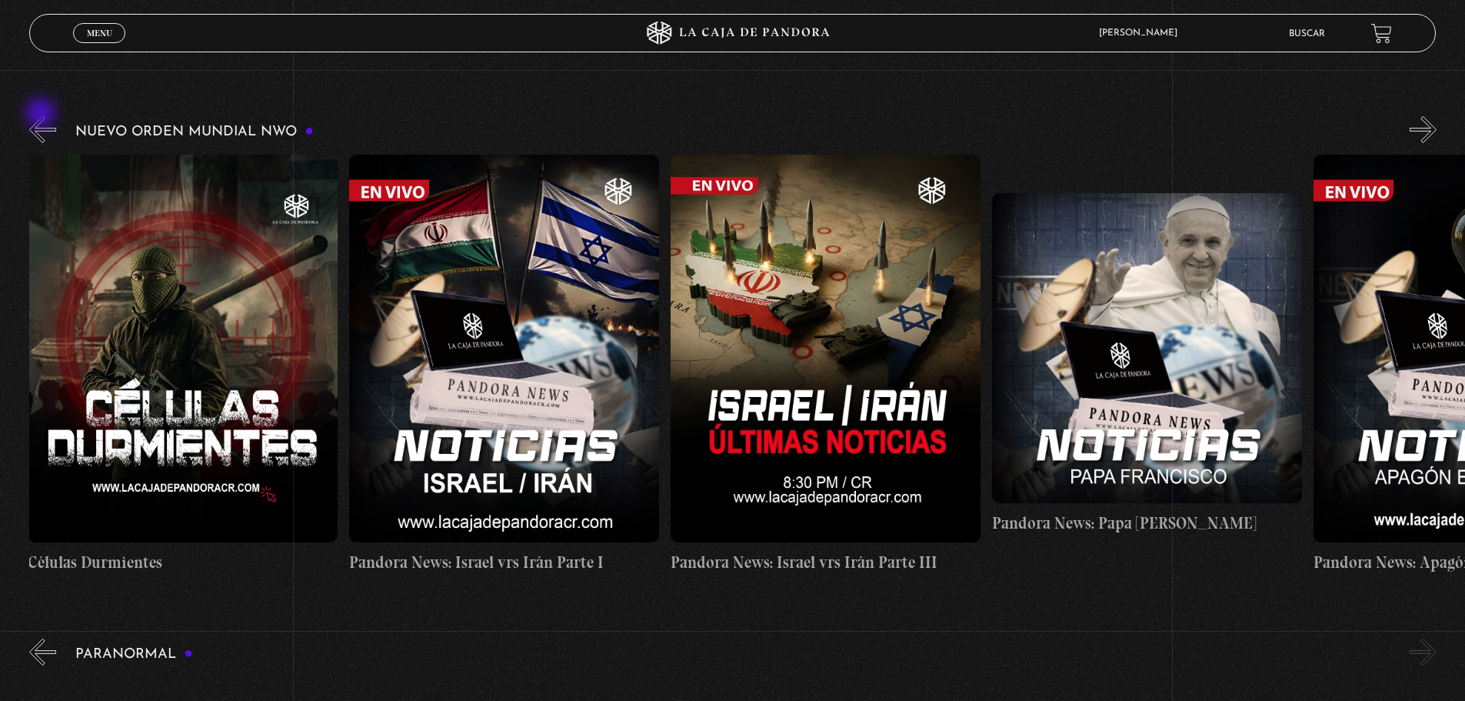
click at [42, 116] on button "«" at bounding box center [42, 129] width 27 height 27
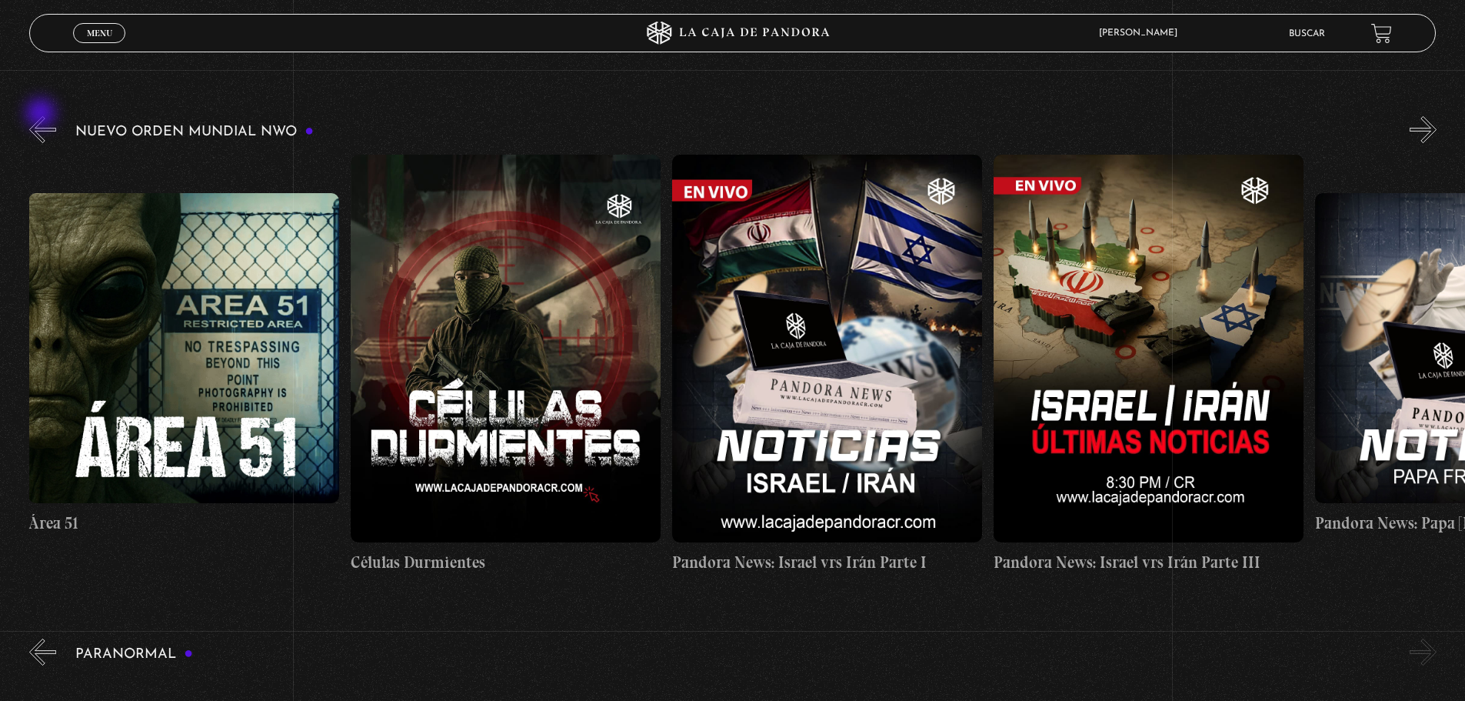
click at [42, 116] on button "«" at bounding box center [42, 129] width 27 height 27
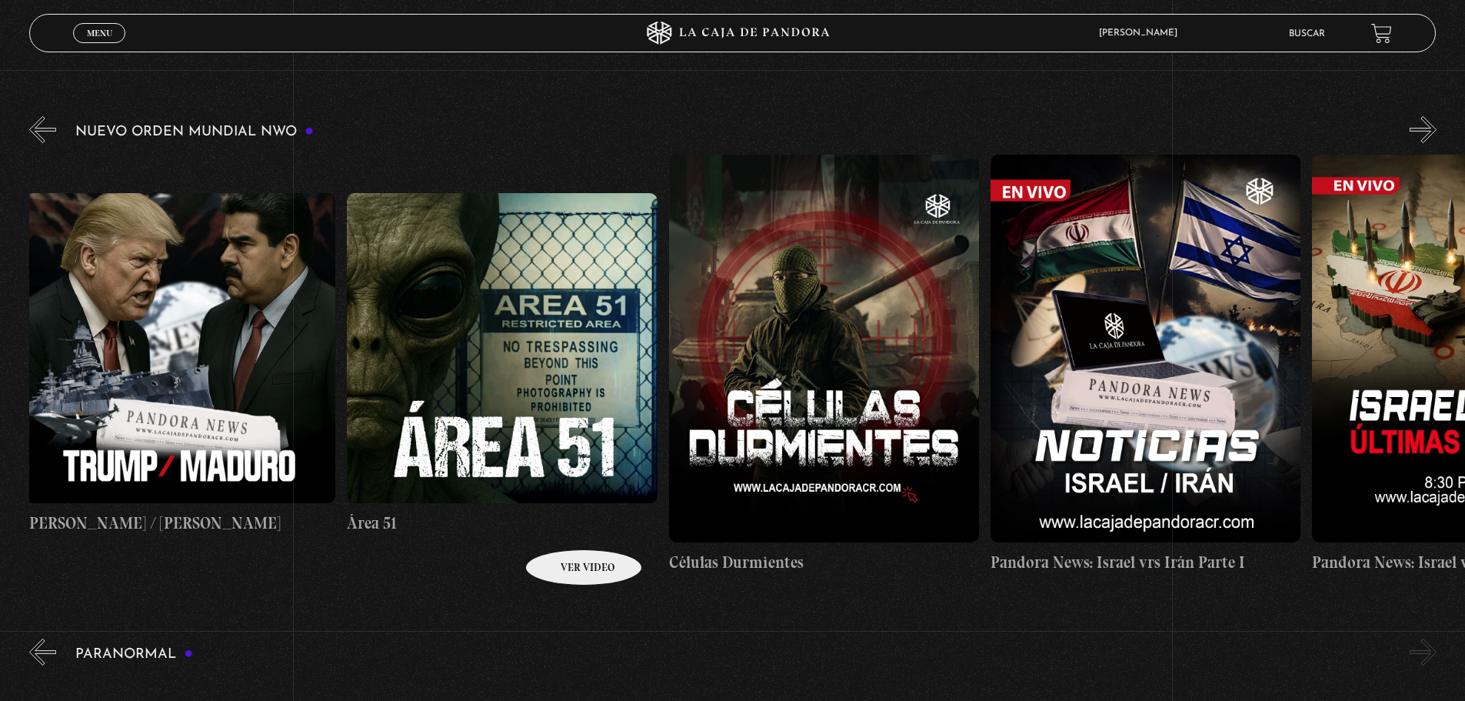
scroll to position [0, 1]
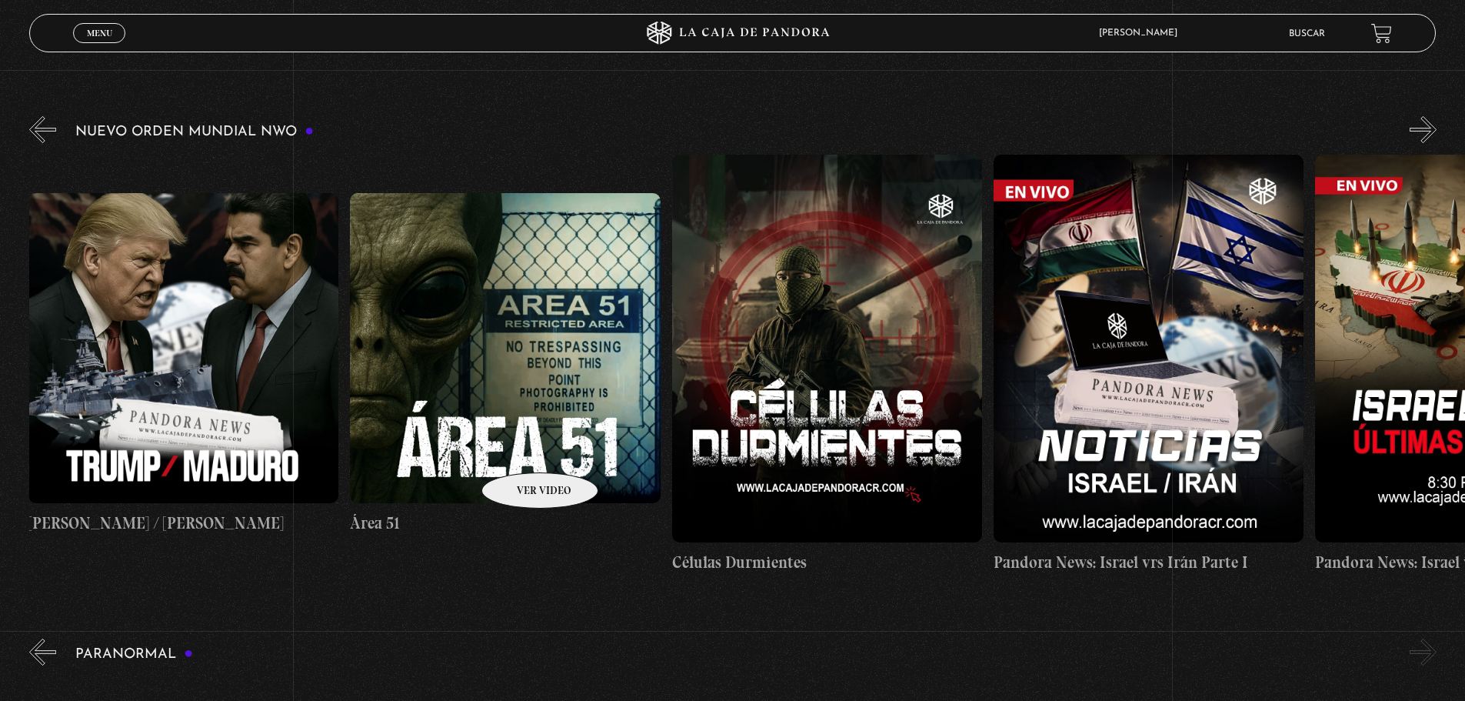
click at [518, 449] on figure at bounding box center [505, 348] width 310 height 310
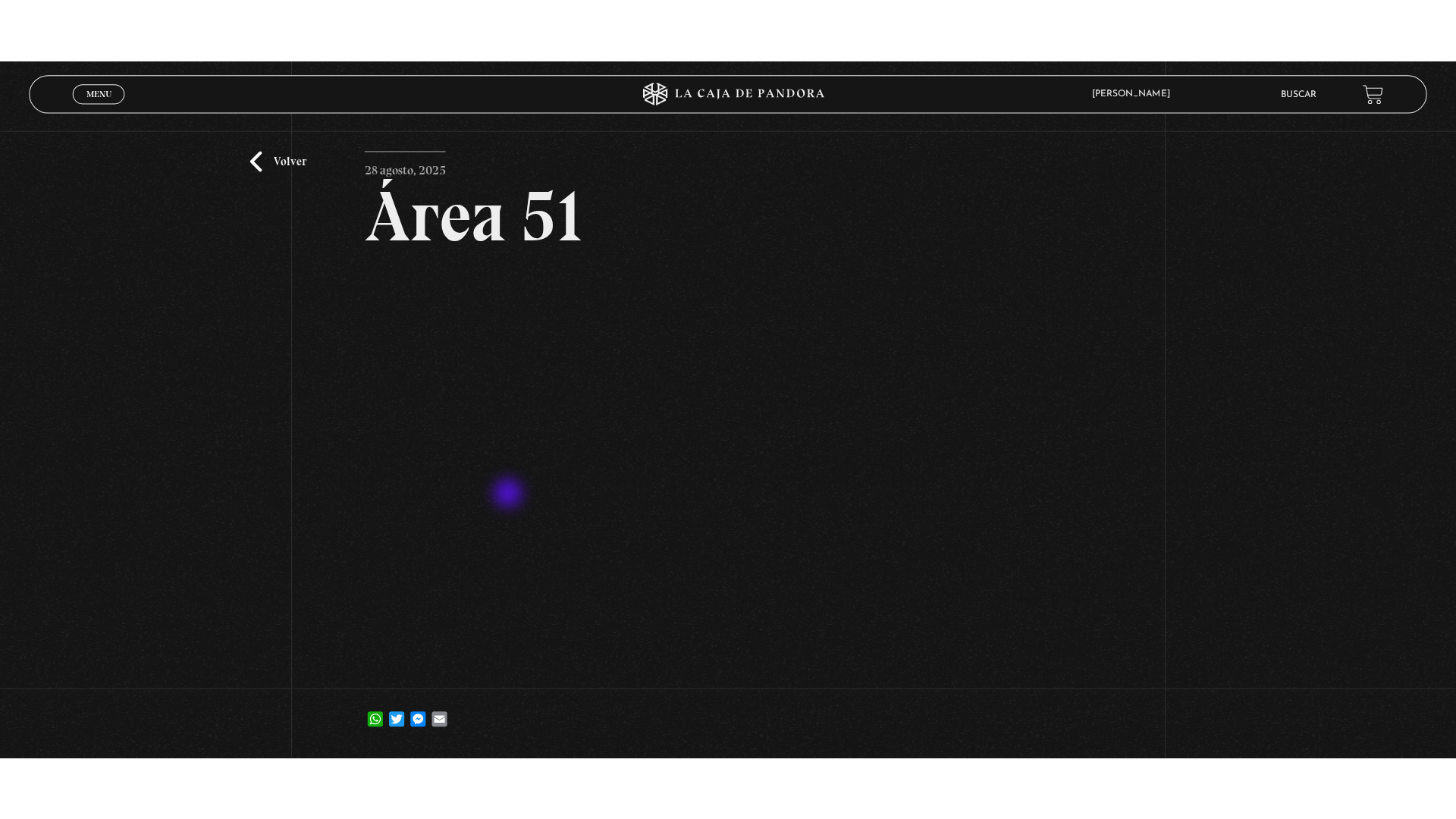
scroll to position [76, 0]
